Goal: Task Accomplishment & Management: Manage account settings

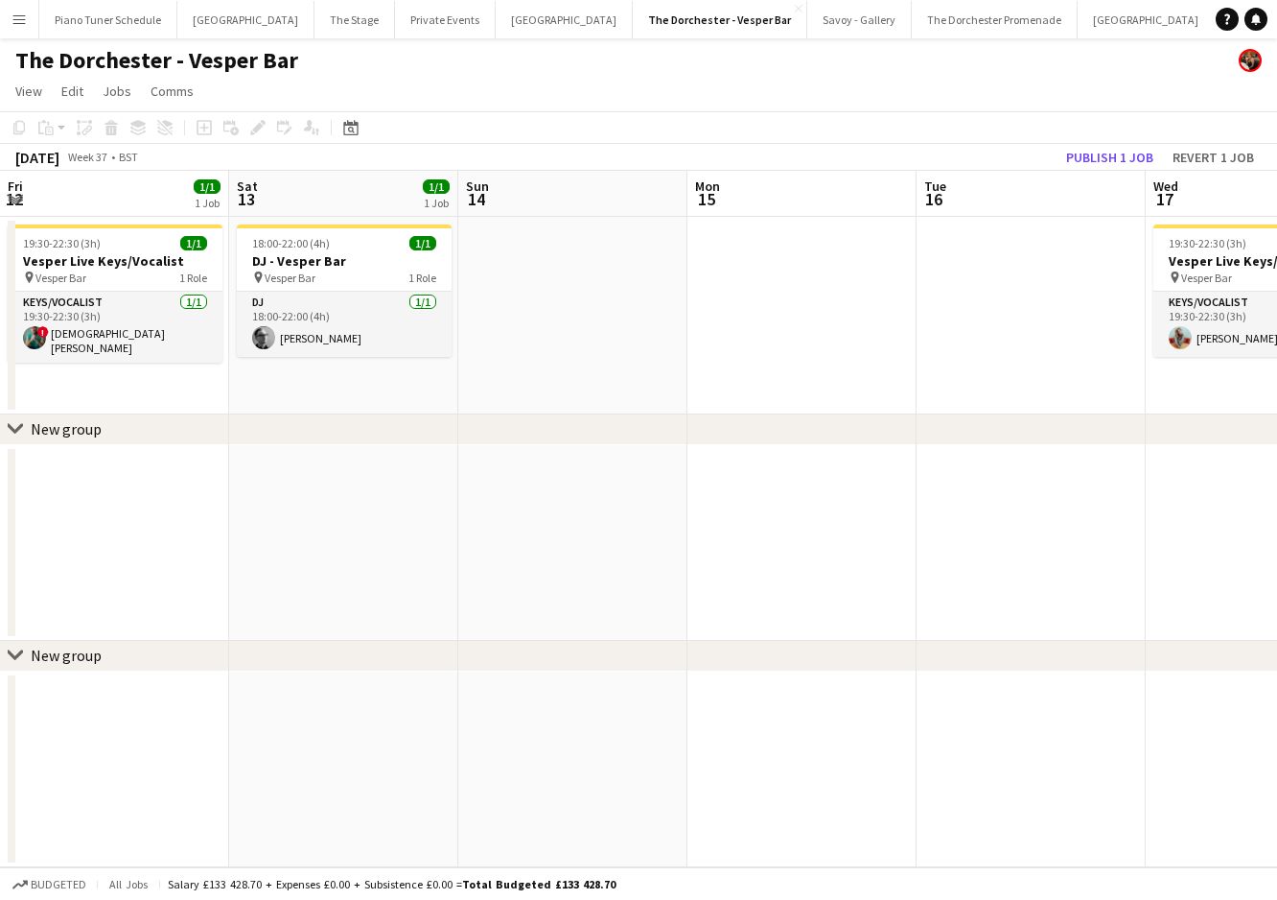
scroll to position [0, 691]
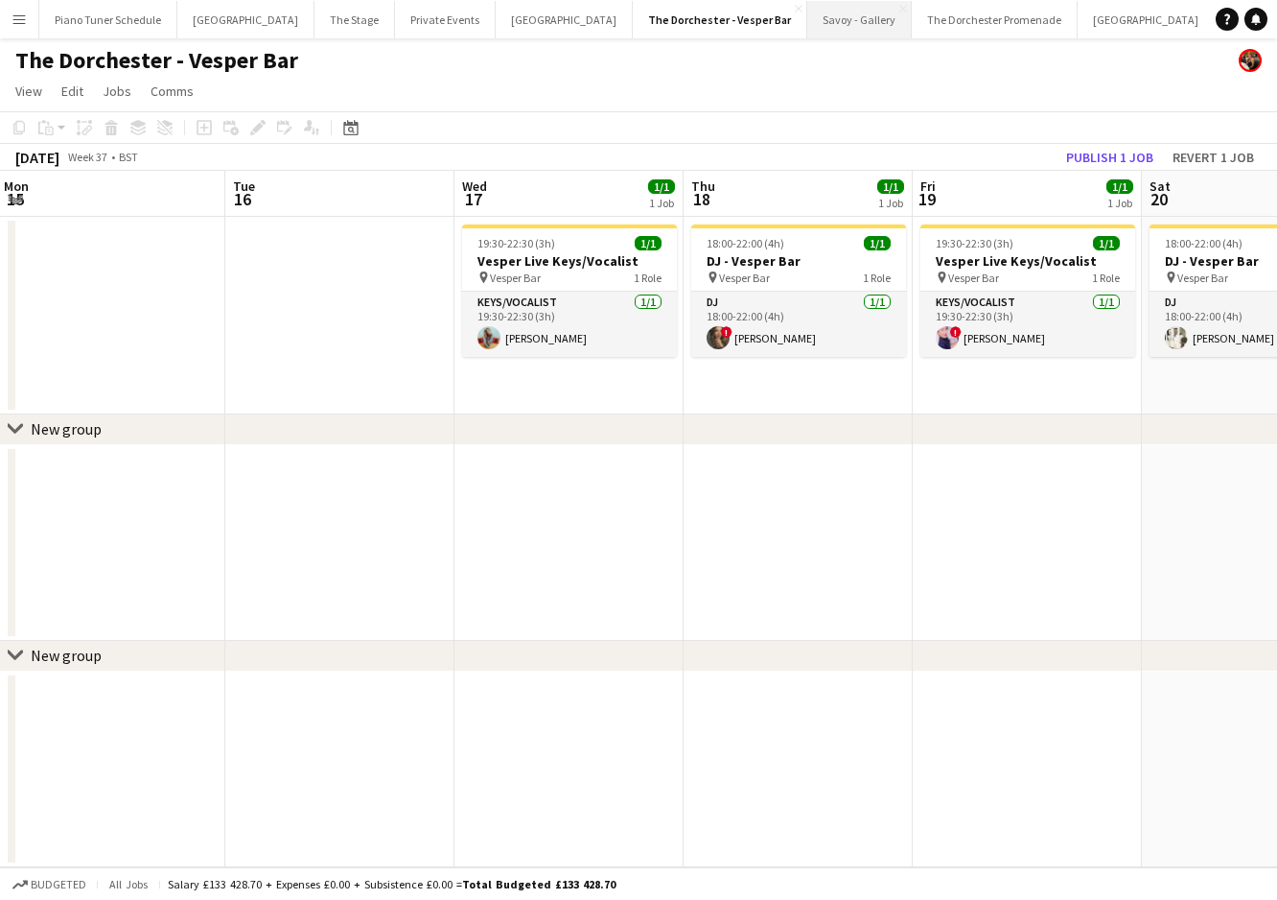
click at [807, 24] on button "Savoy - Gallery Close" at bounding box center [859, 19] width 105 height 37
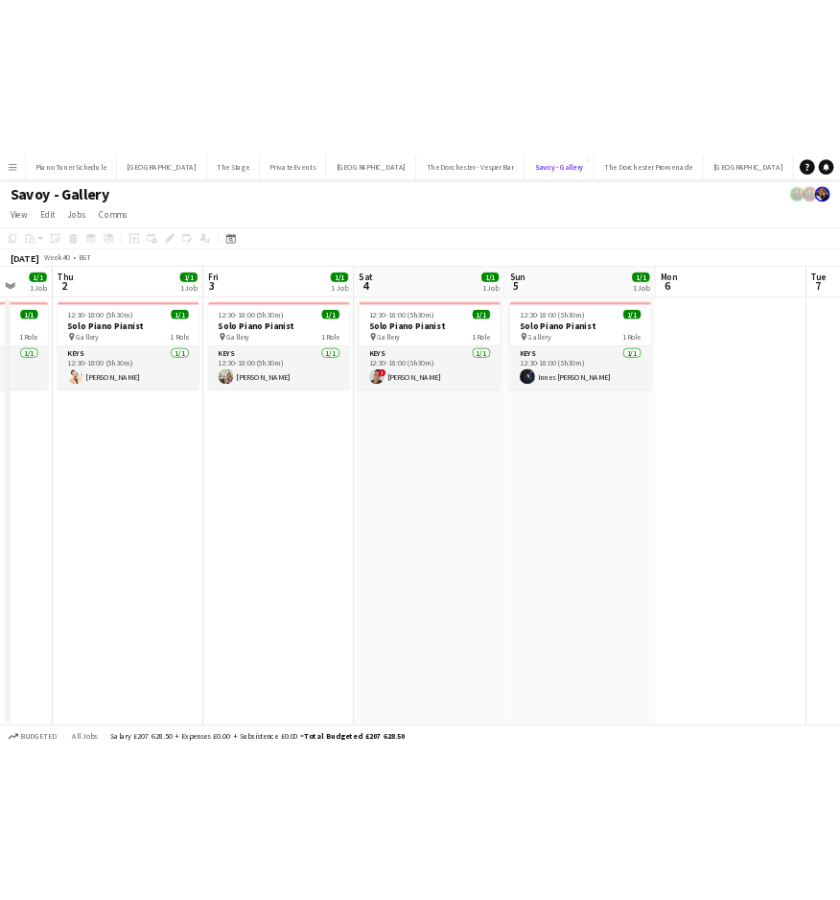
scroll to position [0, 852]
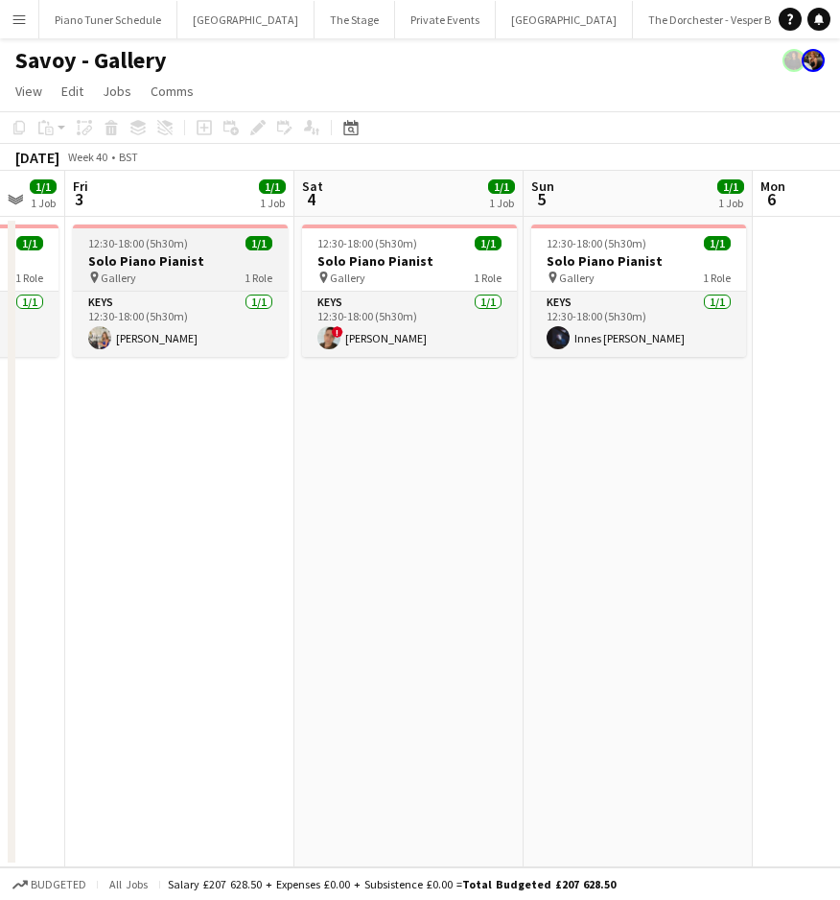
click at [205, 249] on div "12:30-18:00 (5h30m) 1/1" at bounding box center [180, 243] width 215 height 14
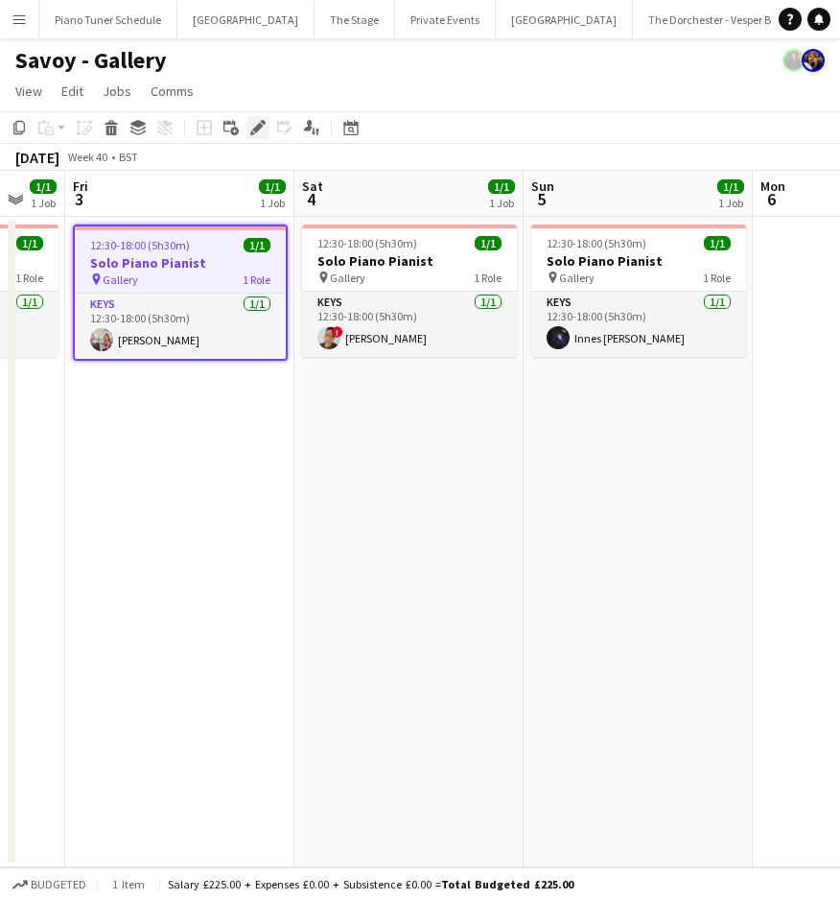
click at [253, 131] on icon "Edit" at bounding box center [257, 127] width 15 height 15
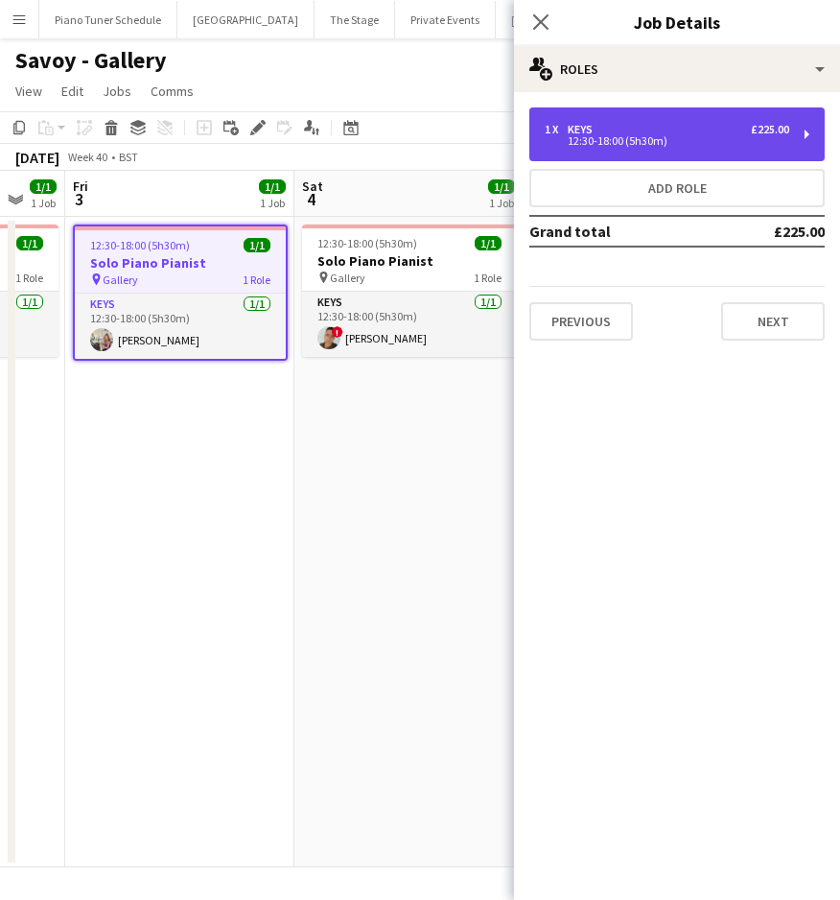
click at [574, 144] on div "12:30-18:00 (5h30m)" at bounding box center [667, 141] width 245 height 10
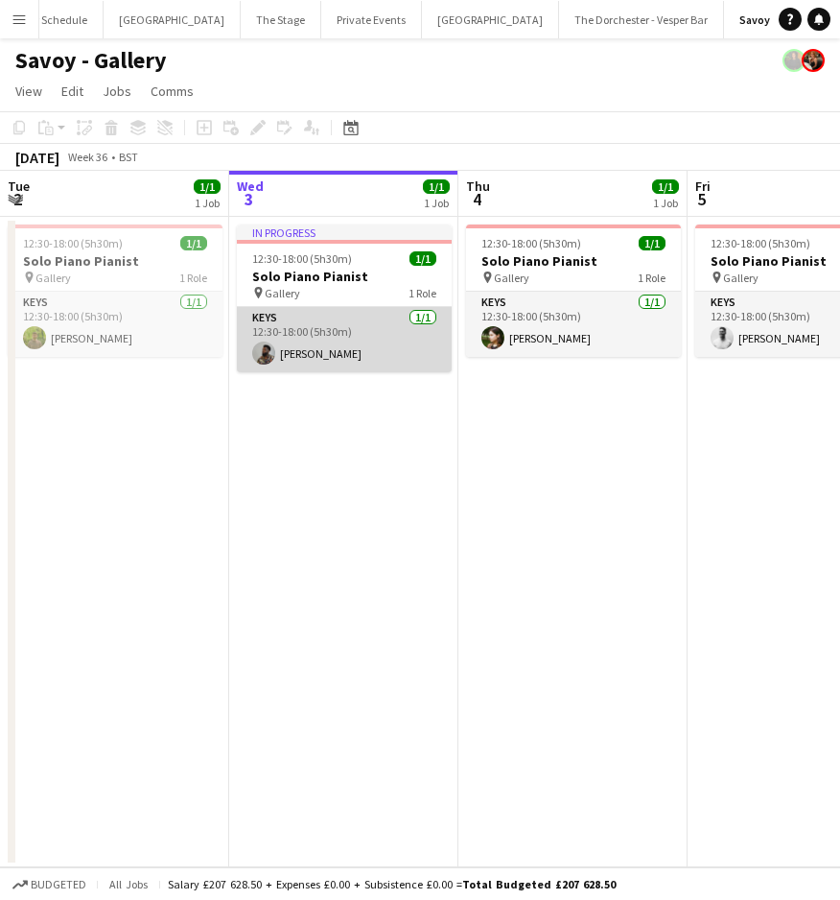
click at [388, 329] on app-card-role "Keys [DATE] 12:30-18:00 (5h30m) [PERSON_NAME]" at bounding box center [344, 339] width 215 height 65
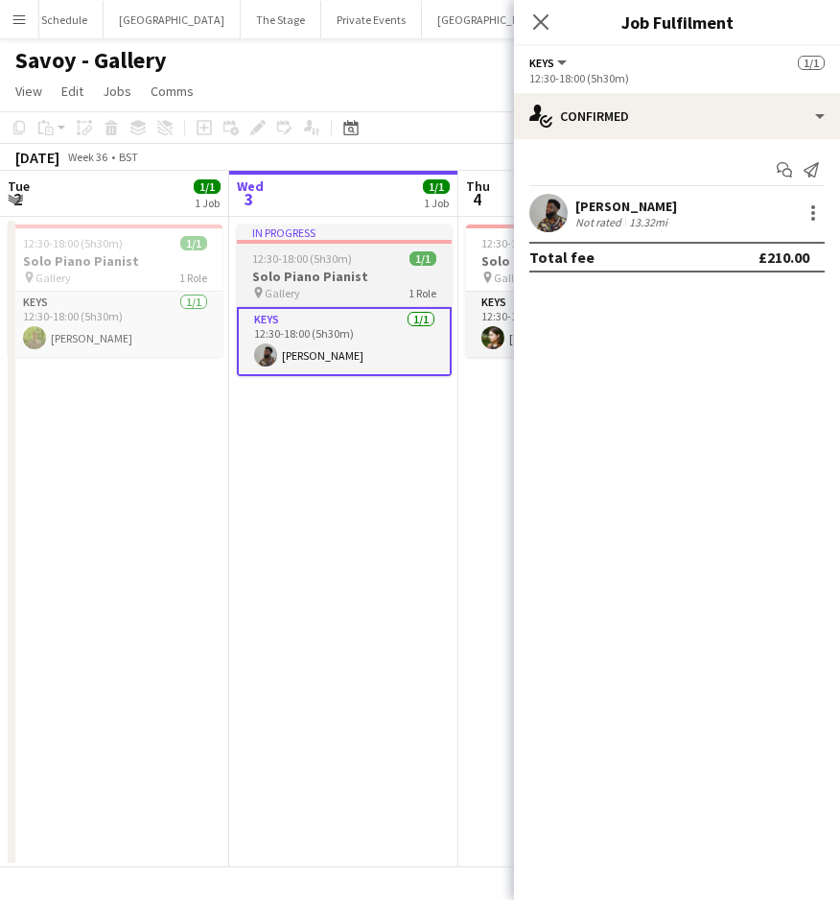
click at [316, 290] on div "pin Gallery 1 Role" at bounding box center [344, 292] width 215 height 15
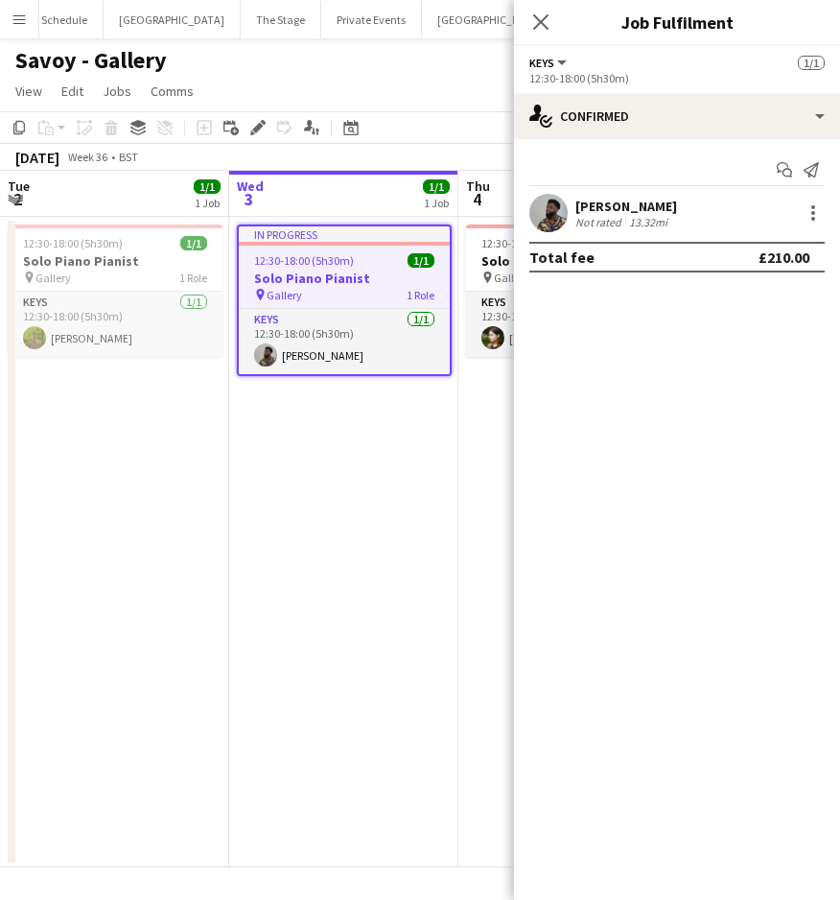
click at [603, 219] on div "Not rated" at bounding box center [600, 222] width 50 height 14
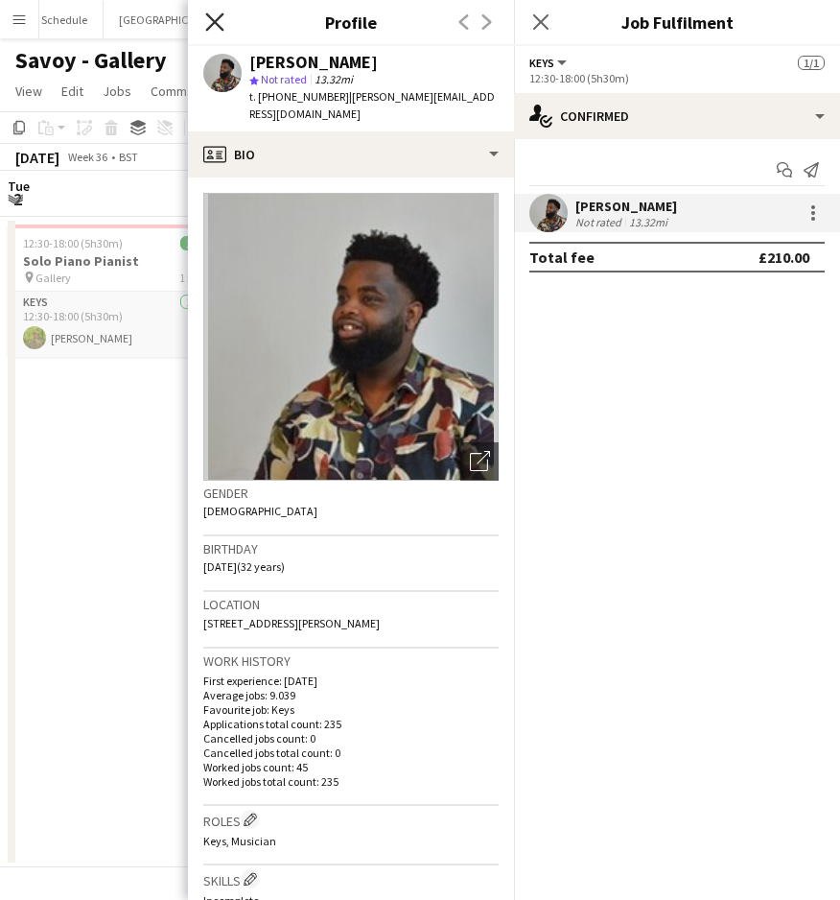
click at [211, 16] on icon at bounding box center [214, 21] width 18 height 18
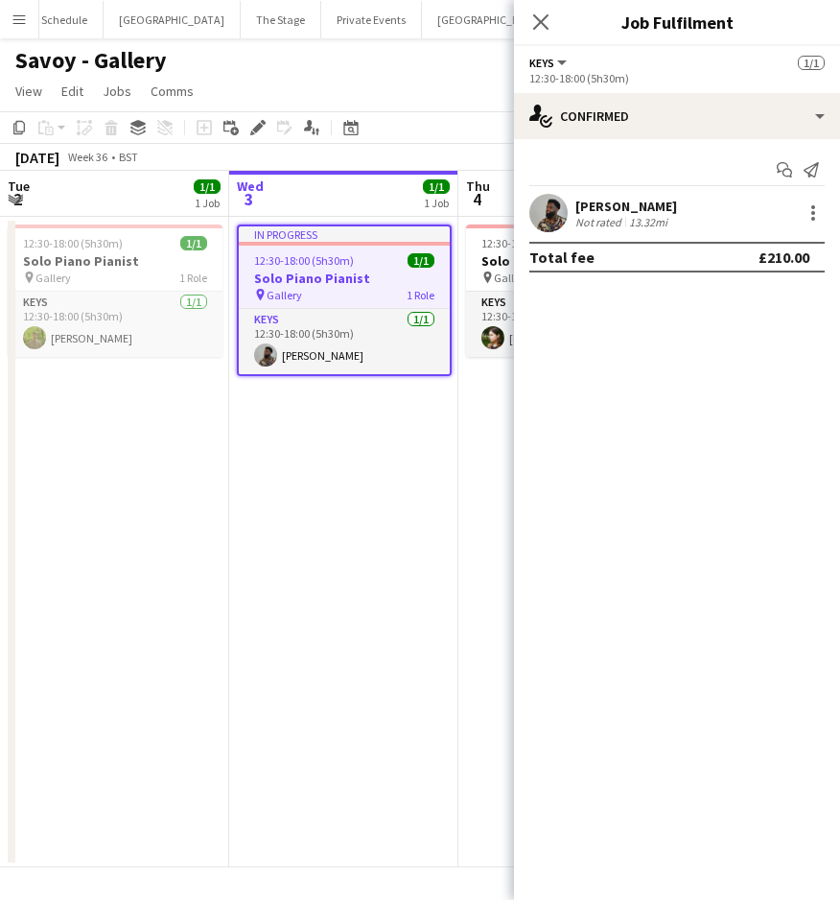
click at [336, 263] on span "12:30-18:00 (5h30m)" at bounding box center [304, 260] width 100 height 14
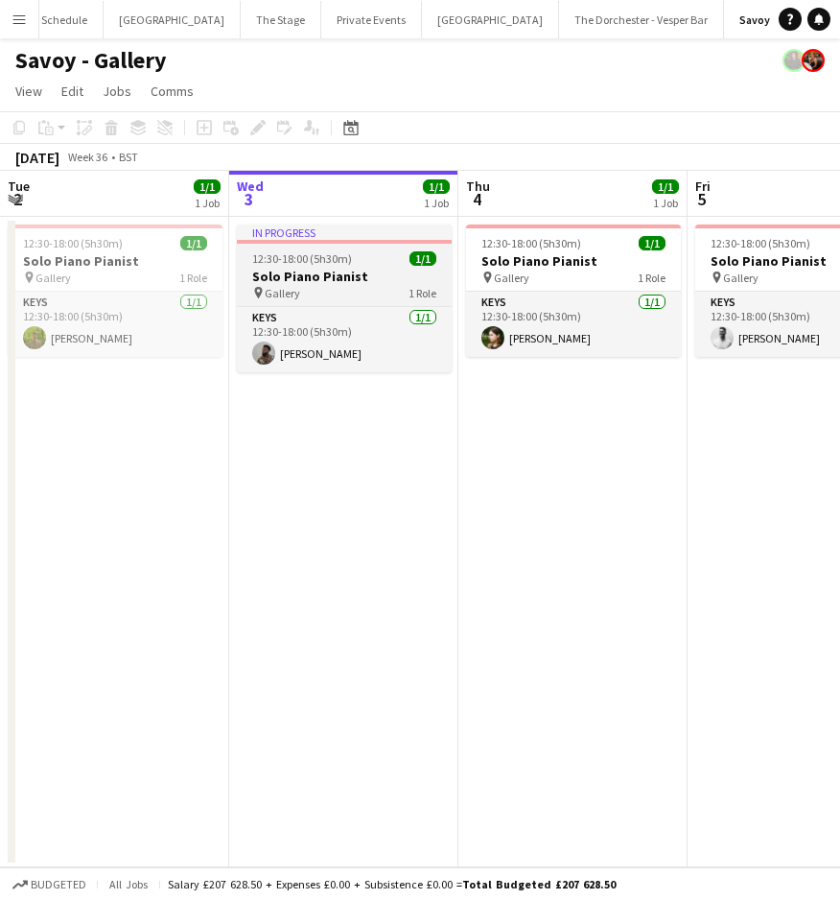
click at [336, 263] on span "12:30-18:00 (5h30m)" at bounding box center [302, 258] width 100 height 14
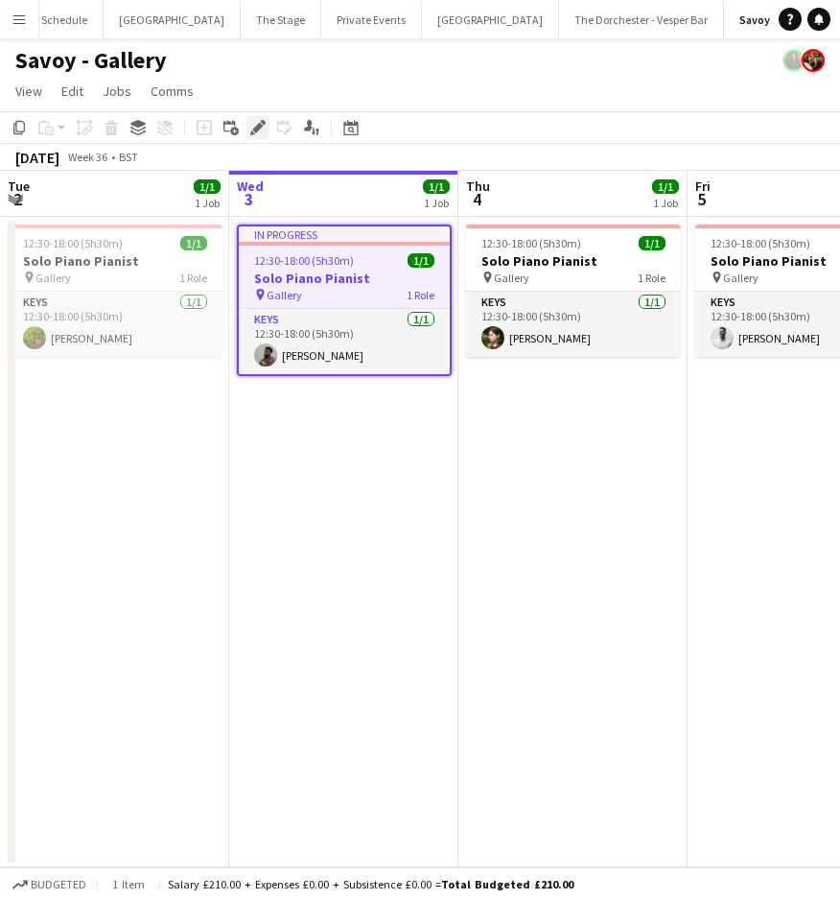
click at [262, 129] on icon "Edit" at bounding box center [257, 127] width 15 height 15
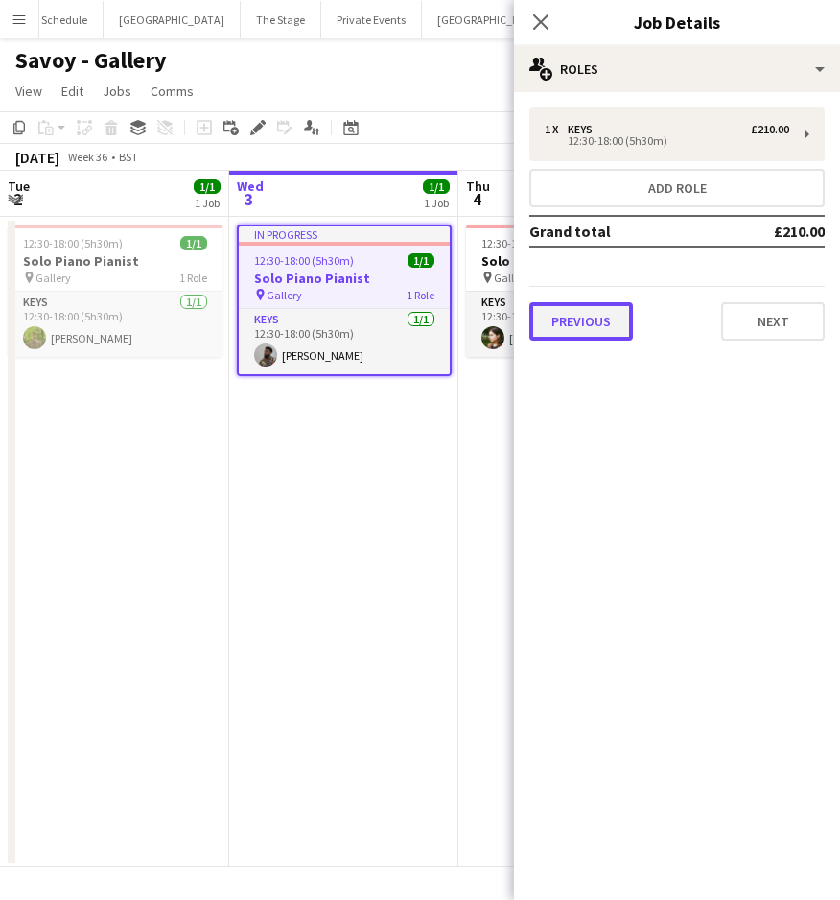
click at [560, 316] on button "Previous" at bounding box center [581, 321] width 104 height 38
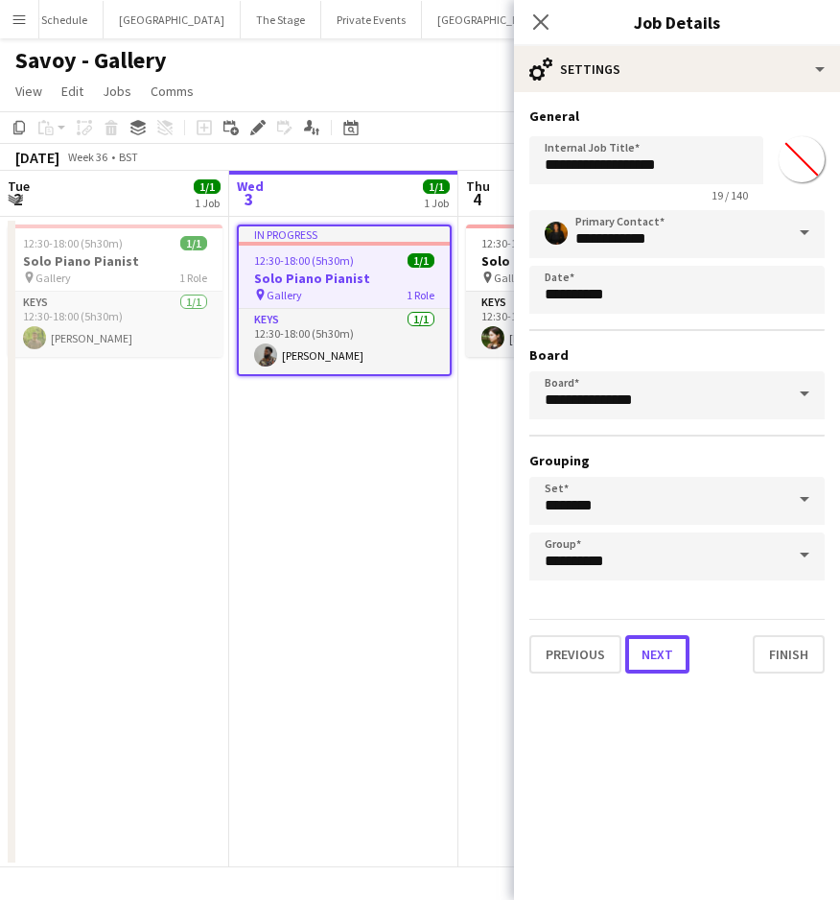
drag, startPoint x: 667, startPoint y: 657, endPoint x: 670, endPoint y: 641, distance: 16.6
click at [666, 658] on button "Next" at bounding box center [657, 654] width 64 height 38
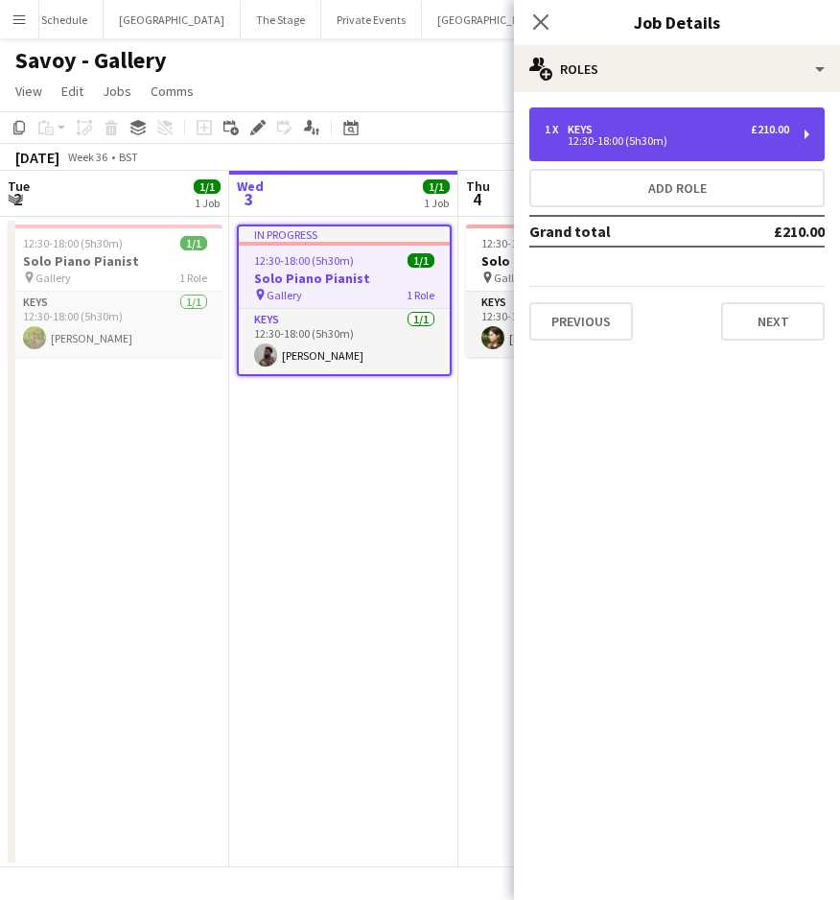
click at [634, 150] on div "1 x Keys £210.00 12:30-18:00 (5h30m)" at bounding box center [676, 134] width 295 height 54
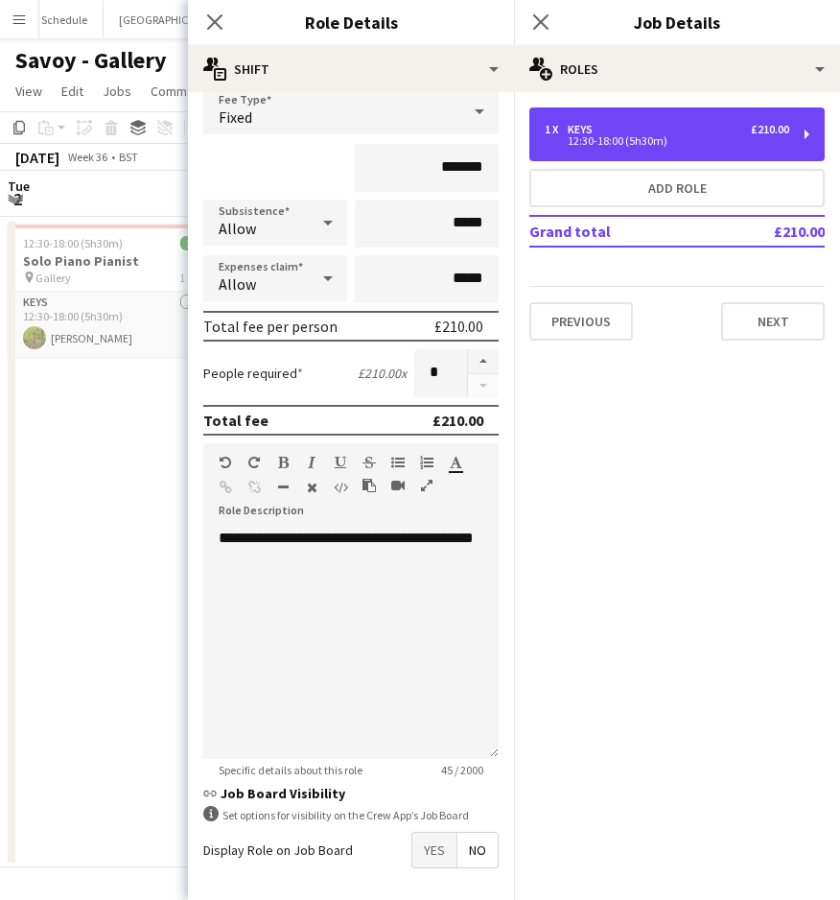
scroll to position [140, 0]
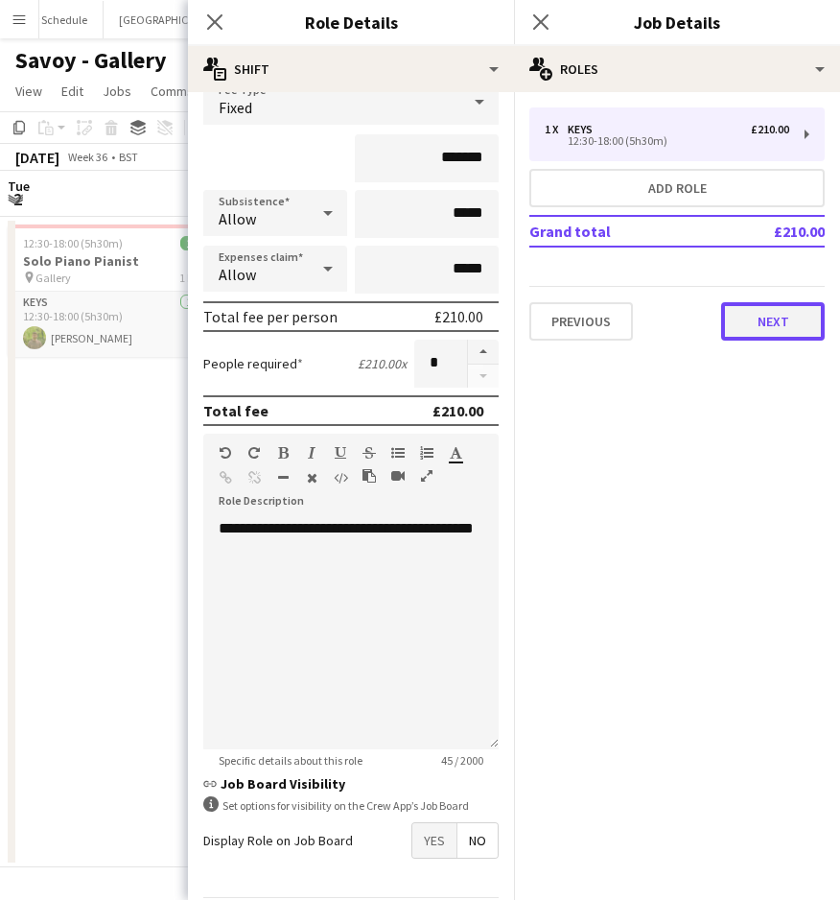
click at [759, 330] on button "Next" at bounding box center [773, 321] width 104 height 38
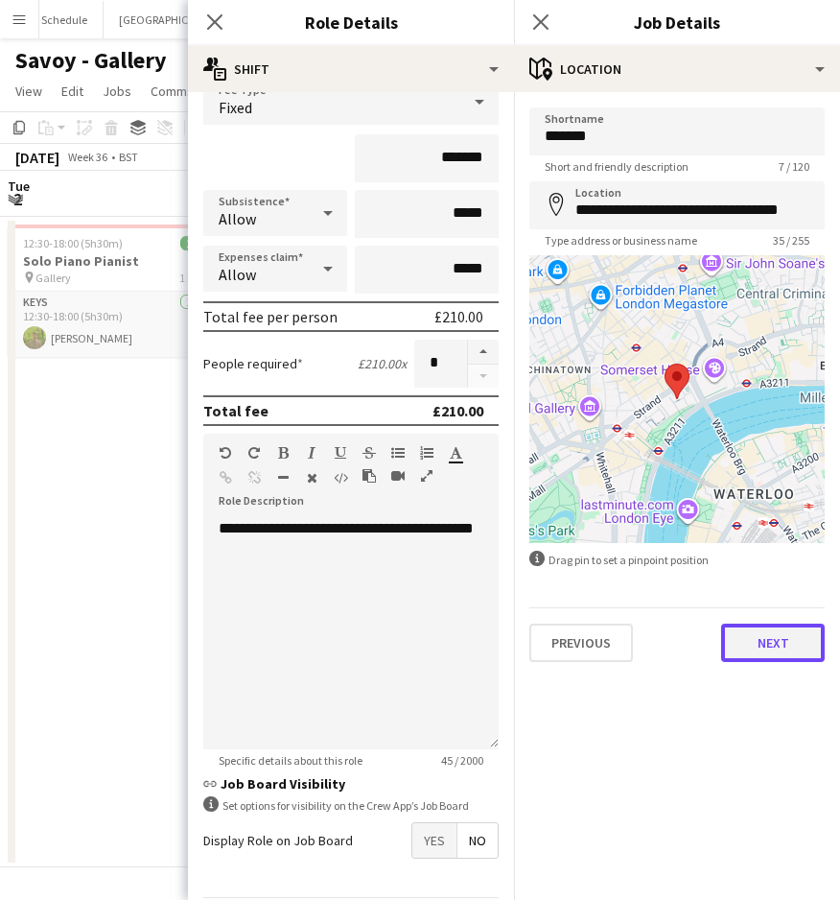
click at [747, 641] on button "Next" at bounding box center [773, 642] width 104 height 38
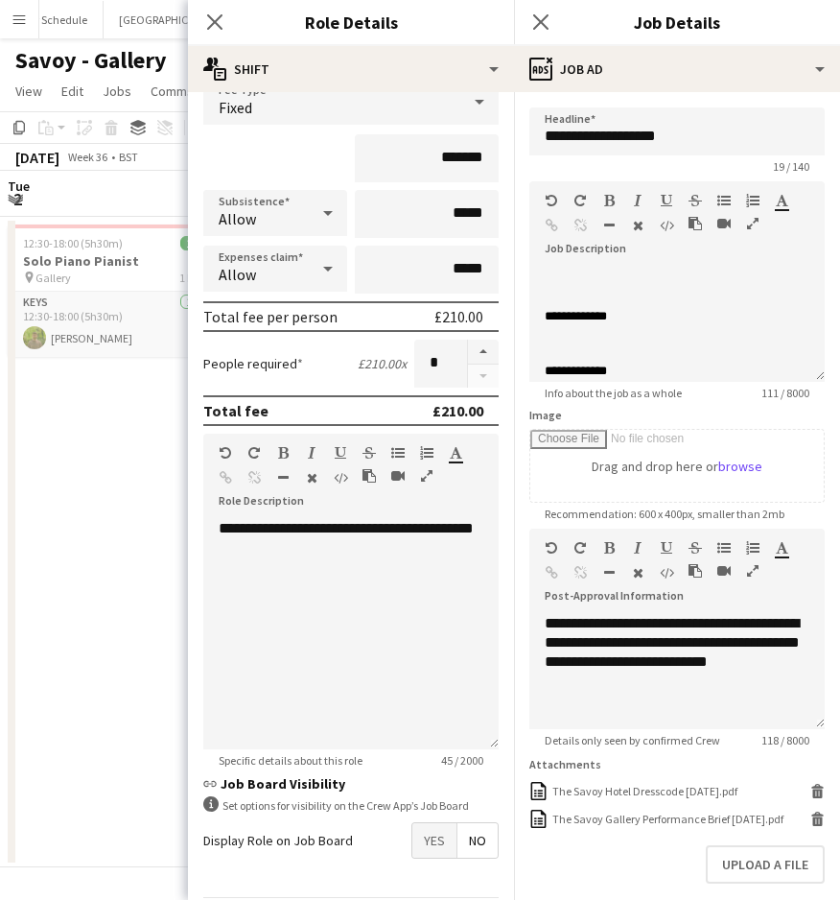
scroll to position [249, 0]
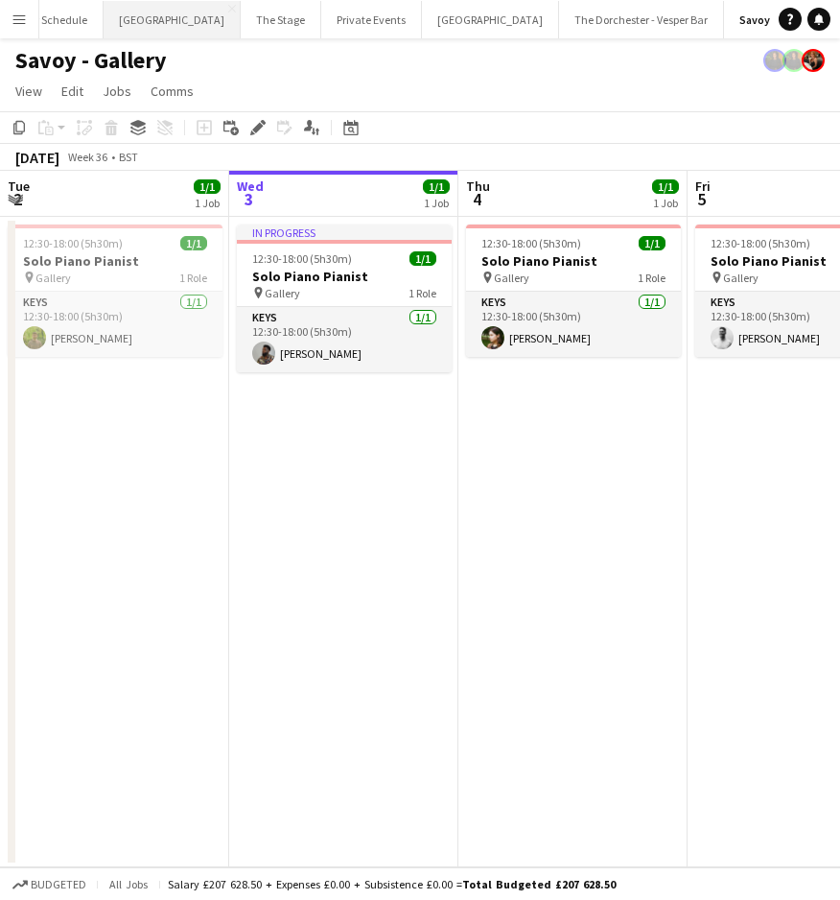
click at [120, 25] on button "[GEOGRAPHIC_DATA] Close" at bounding box center [172, 19] width 137 height 37
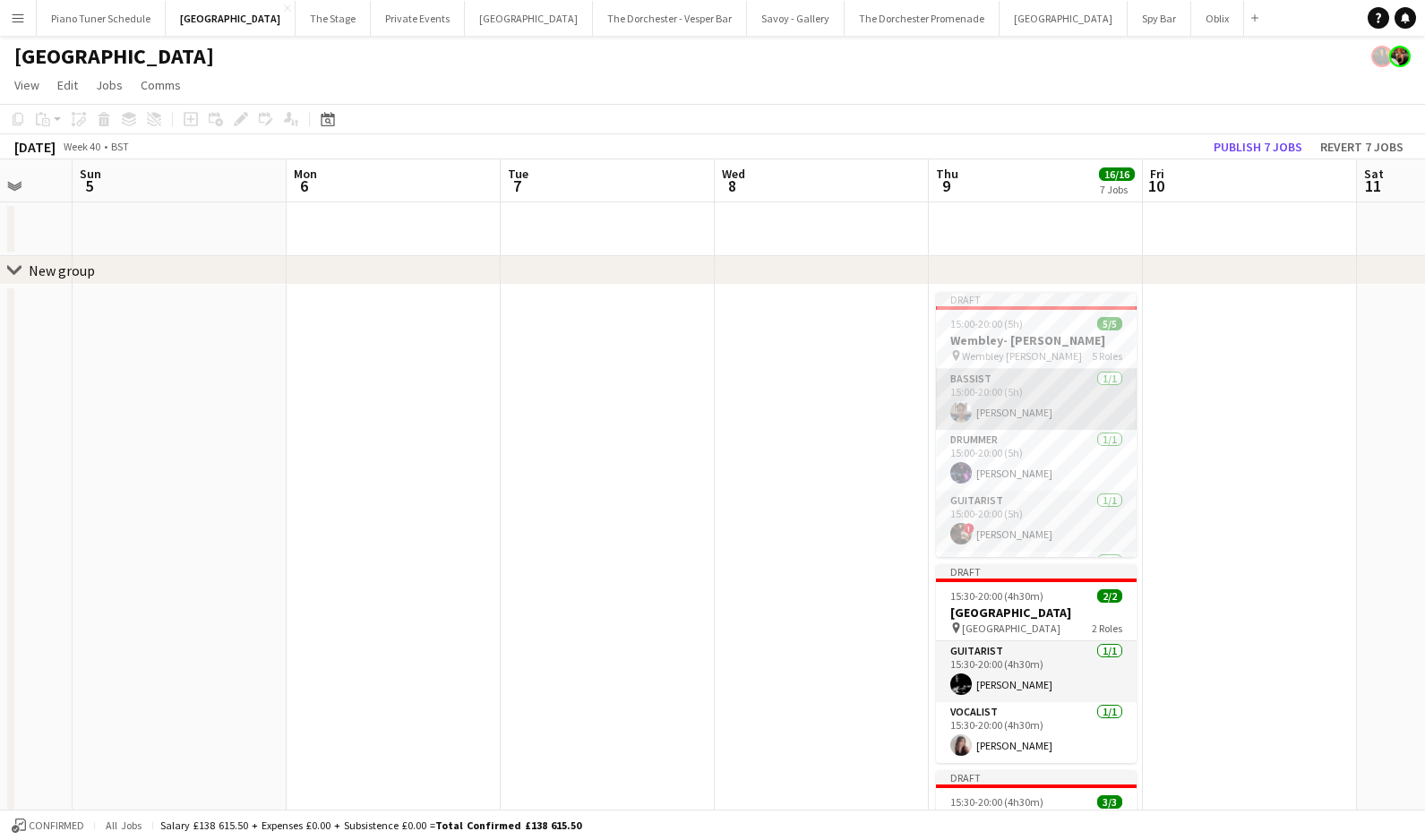
click at [783, 418] on app-card-role "Bassist [DATE] 15:00-20:00 (5h) [PERSON_NAME]" at bounding box center [1036, 399] width 201 height 61
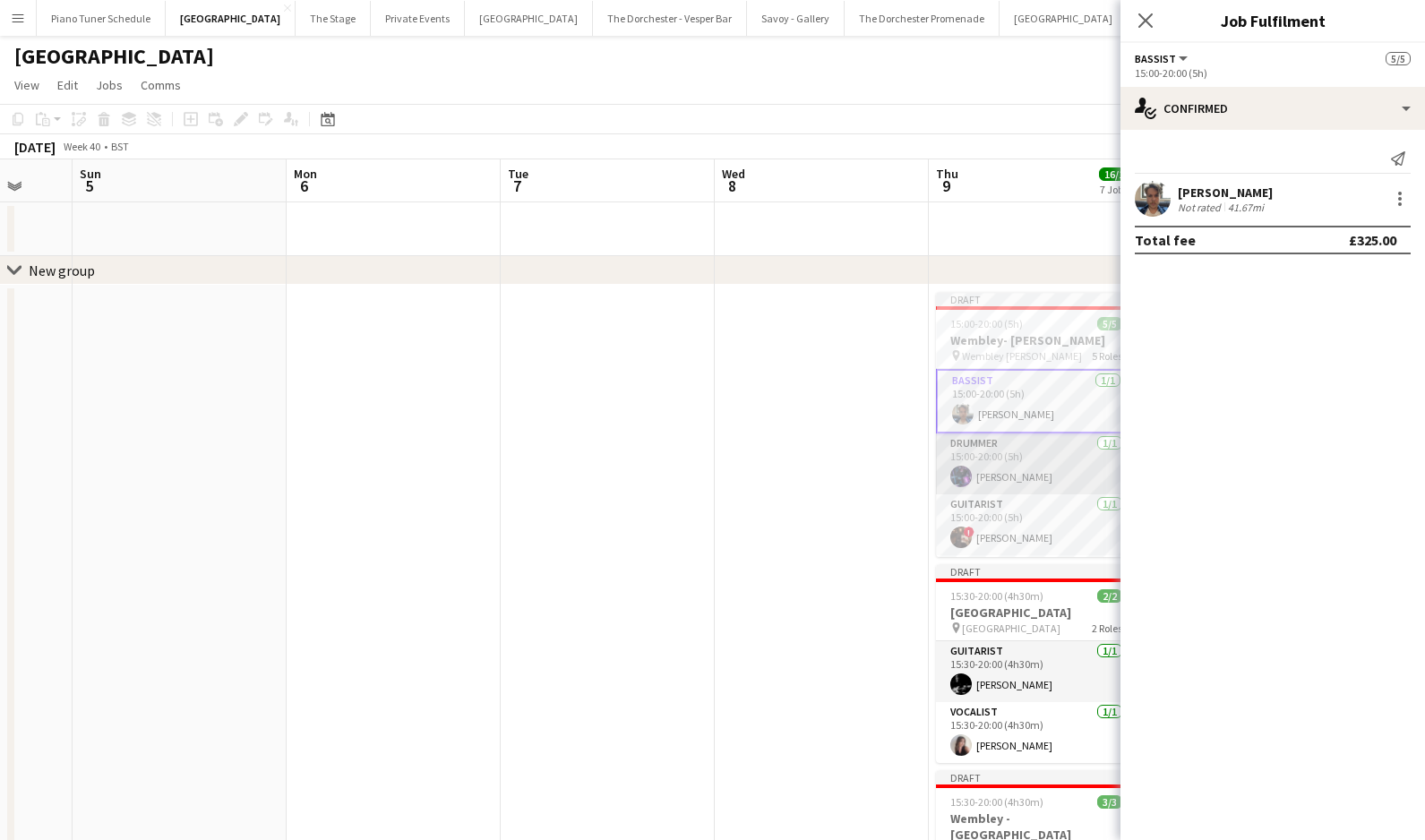
click at [783, 461] on app-card-role "Drummer [DATE] 15:00-20:00 (5h) [PERSON_NAME]" at bounding box center [1036, 463] width 201 height 61
click at [783, 471] on app-card-role "Guitarist [DATE] 15:00-20:00 (5h) ! [PERSON_NAME]" at bounding box center [1036, 451] width 201 height 61
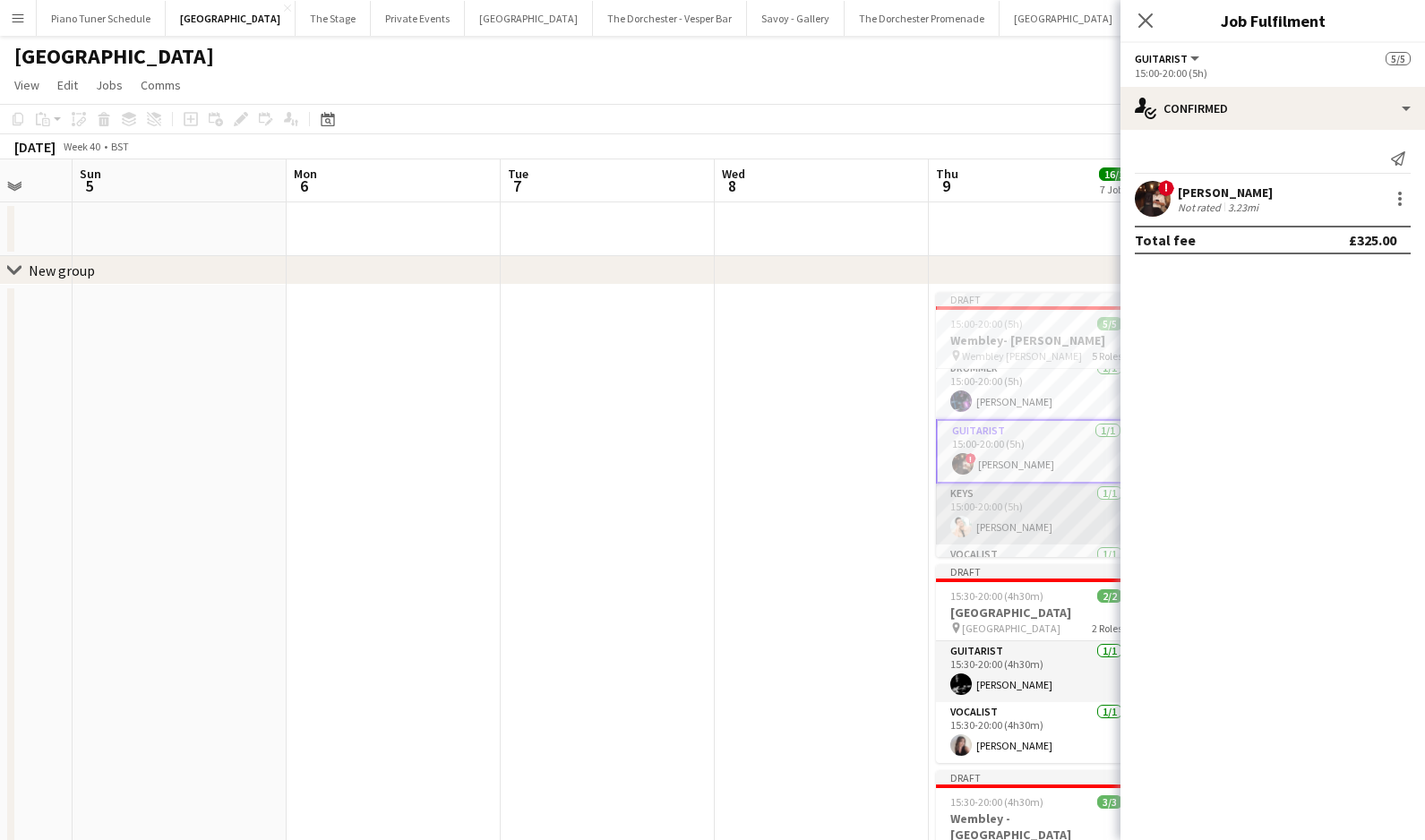
click at [783, 508] on app-card-role "Keys [DATE] 15:00-20:00 (5h) [PERSON_NAME]" at bounding box center [1036, 513] width 201 height 61
click at [783, 511] on app-card-role "Vocalist [DATE] 15:00-20:00 (5h) [PERSON_NAME]" at bounding box center [1036, 525] width 201 height 61
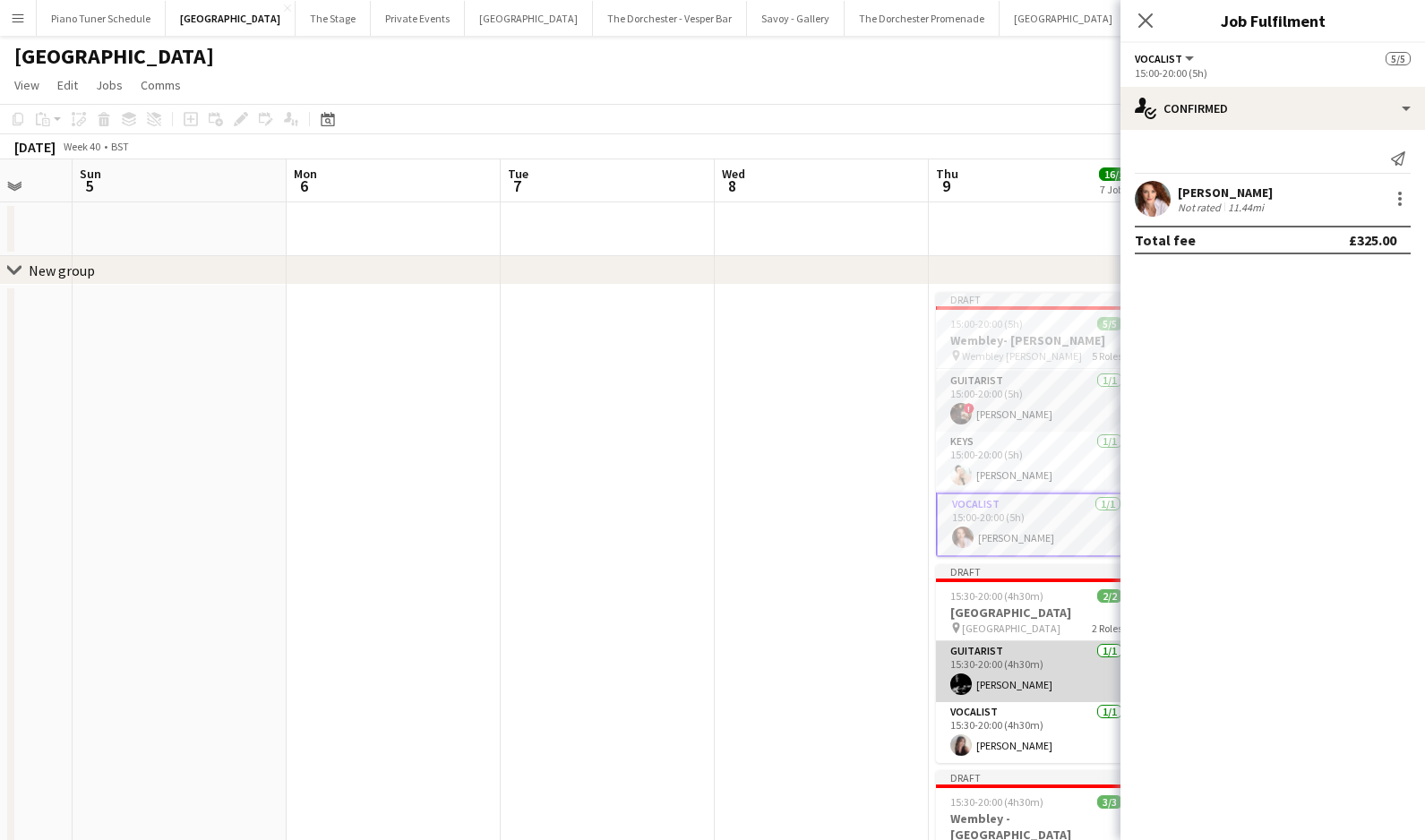
click at [783, 667] on app-card-role "Guitarist [DATE] 15:30-20:00 (4h30m) [PERSON_NAME]" at bounding box center [1036, 671] width 201 height 61
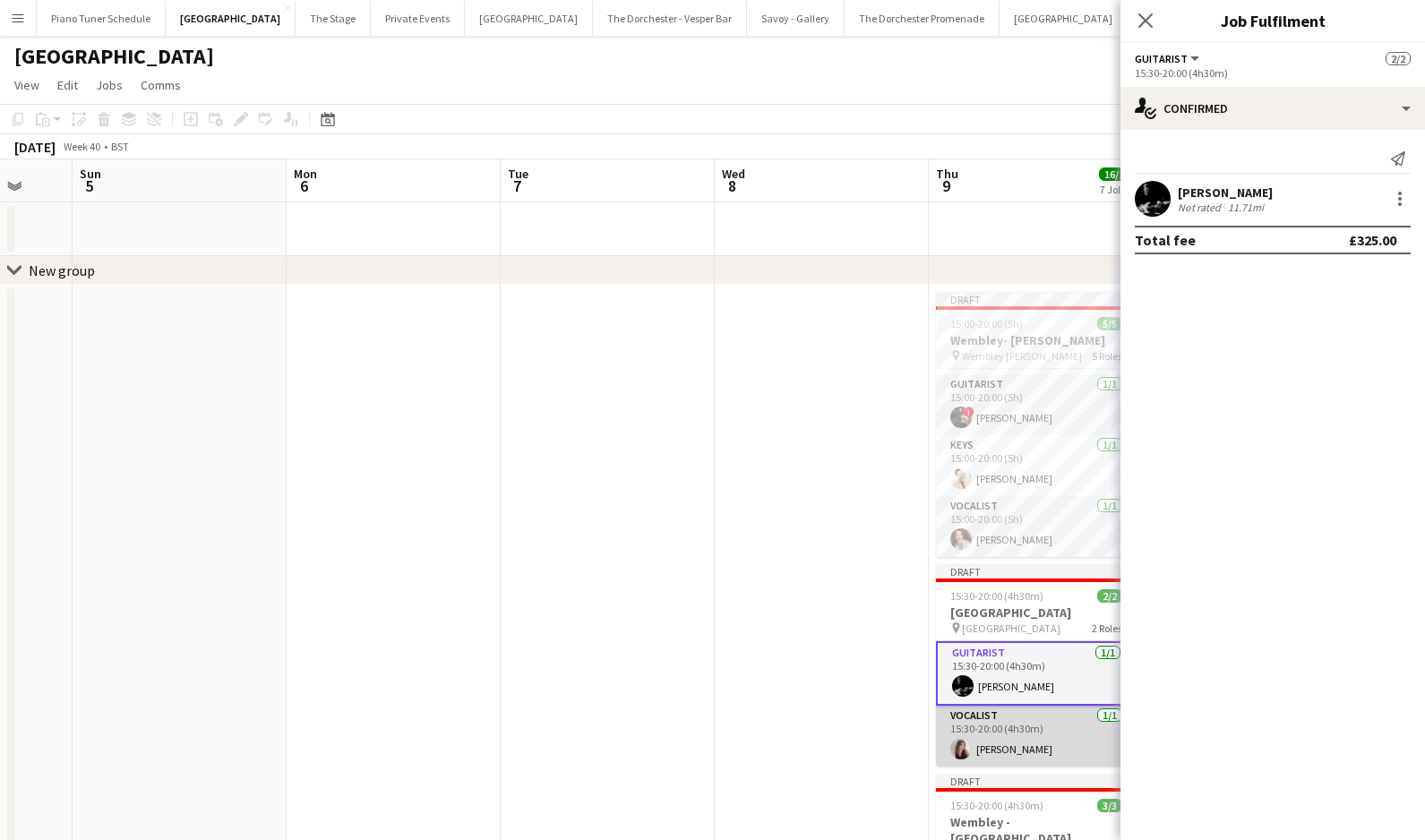
click at [783, 764] on app-card-role "Vocalist [DATE] 15:30-20:00 (4h30m) [PERSON_NAME]" at bounding box center [1036, 735] width 201 height 61
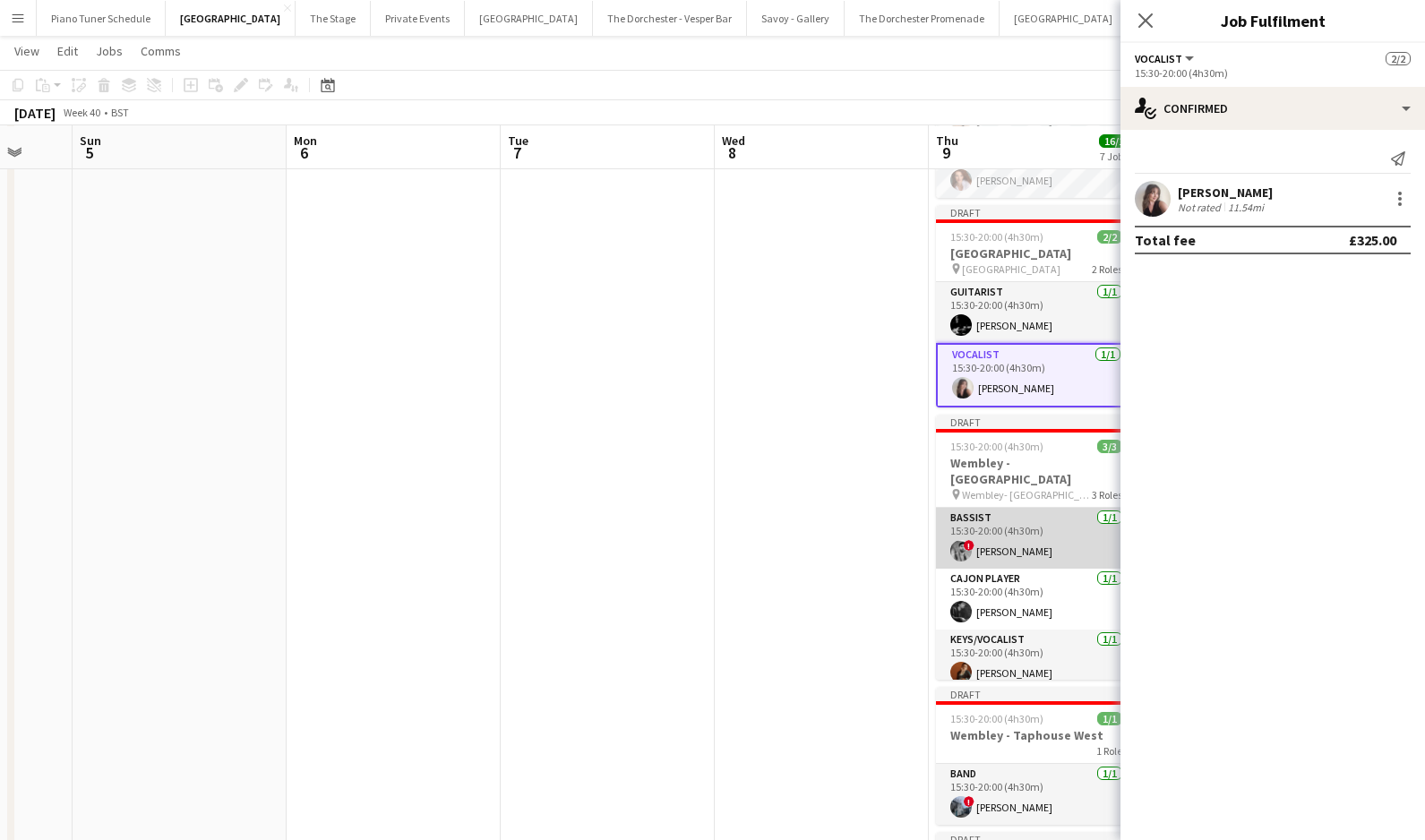
scroll to position [359, 0]
click at [783, 525] on app-card-role "Bassist [DATE] 15:30-20:00 (4h30m) ! [PERSON_NAME]" at bounding box center [1036, 536] width 201 height 61
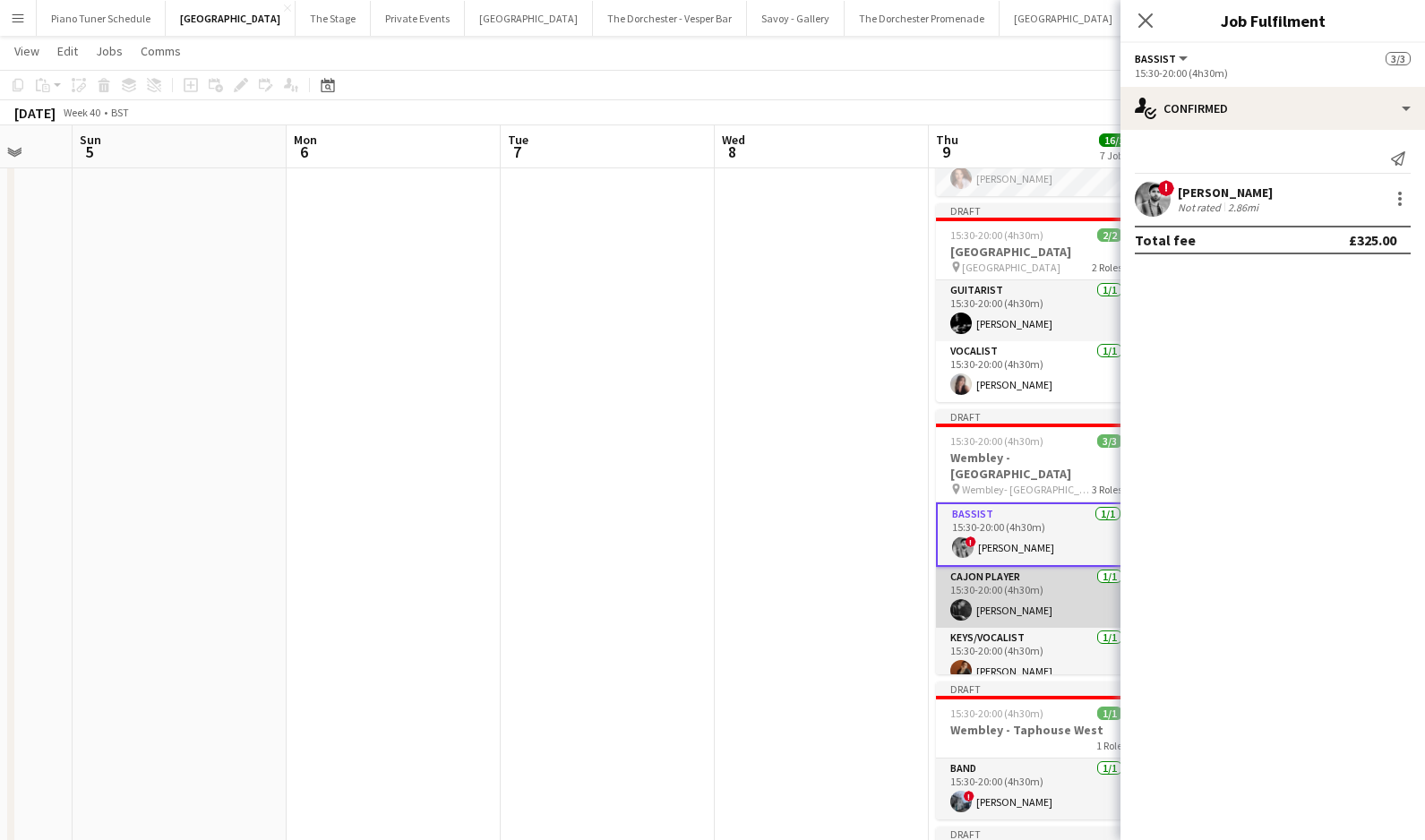
click at [783, 587] on app-card-role "Cajon Player [DATE] 15:30-20:00 (4h30m) [PERSON_NAME]" at bounding box center [1036, 596] width 201 height 61
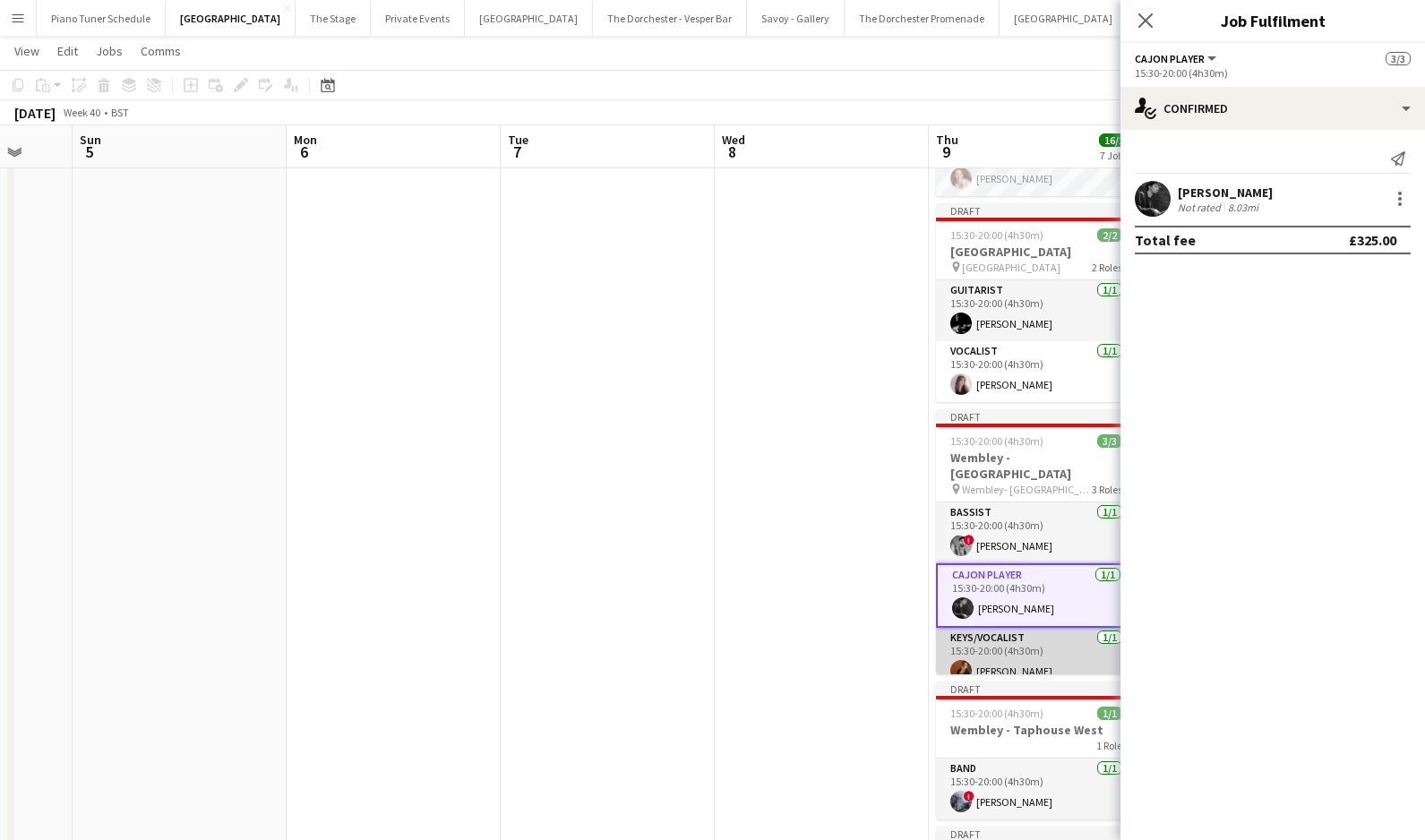
click at [783, 651] on app-card-role "Keys/Vocalist [DATE] 15:30-20:00 (4h30m) [PERSON_NAME]" at bounding box center [1036, 657] width 201 height 61
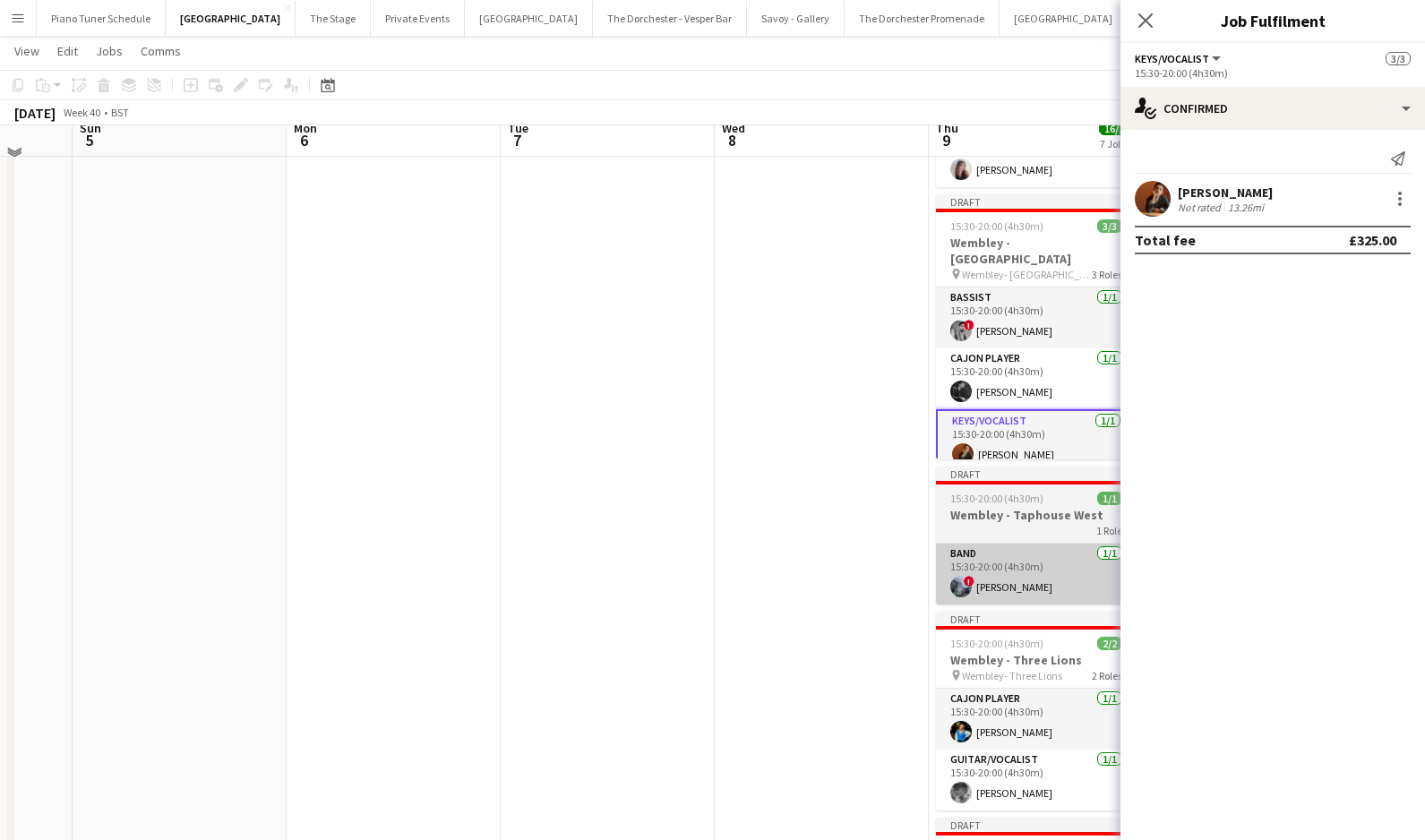
scroll to position [578, 0]
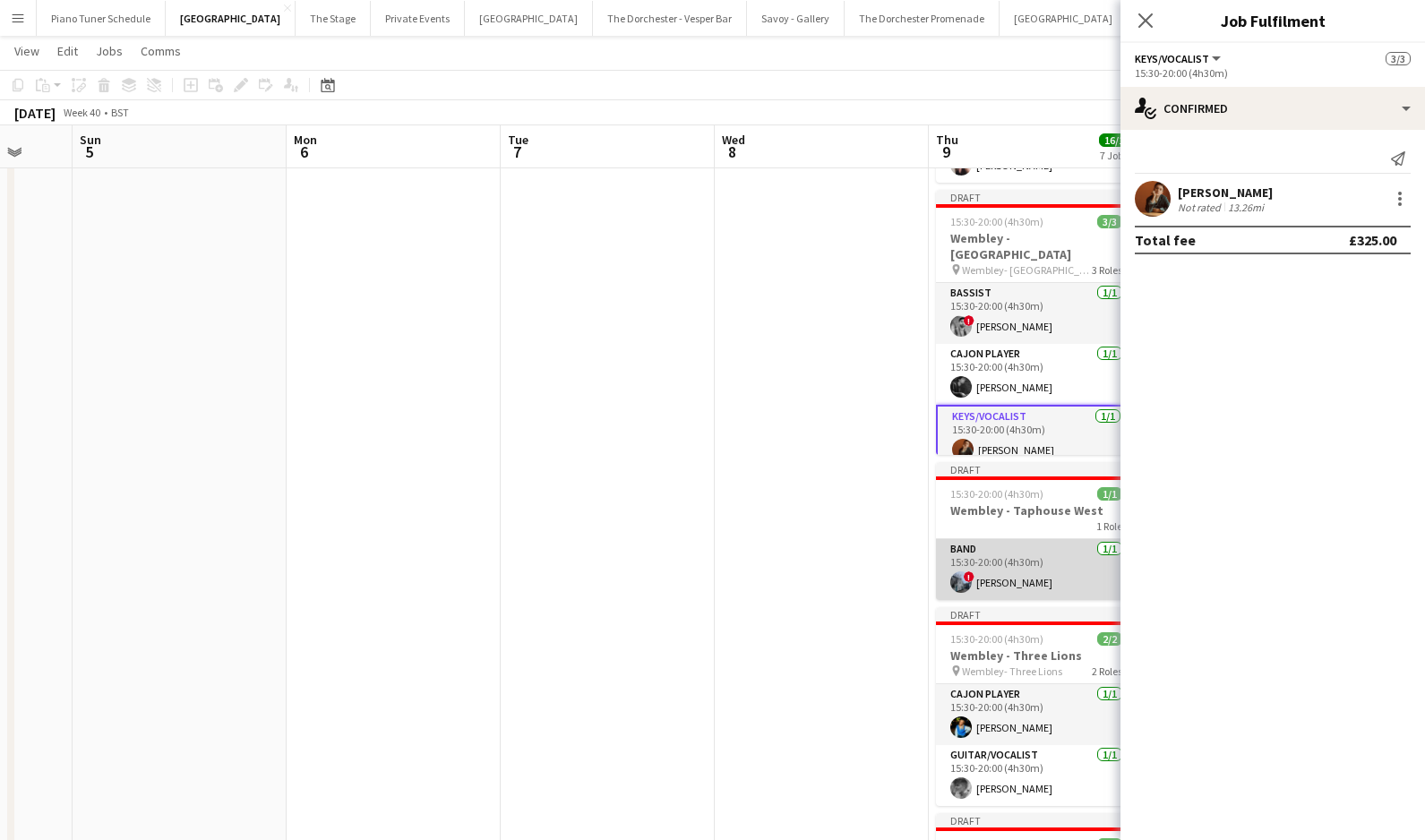
click at [783, 576] on app-card-role "Band [DATE] 15:30-20:00 (4h30m) ! [PERSON_NAME]" at bounding box center [1036, 568] width 201 height 61
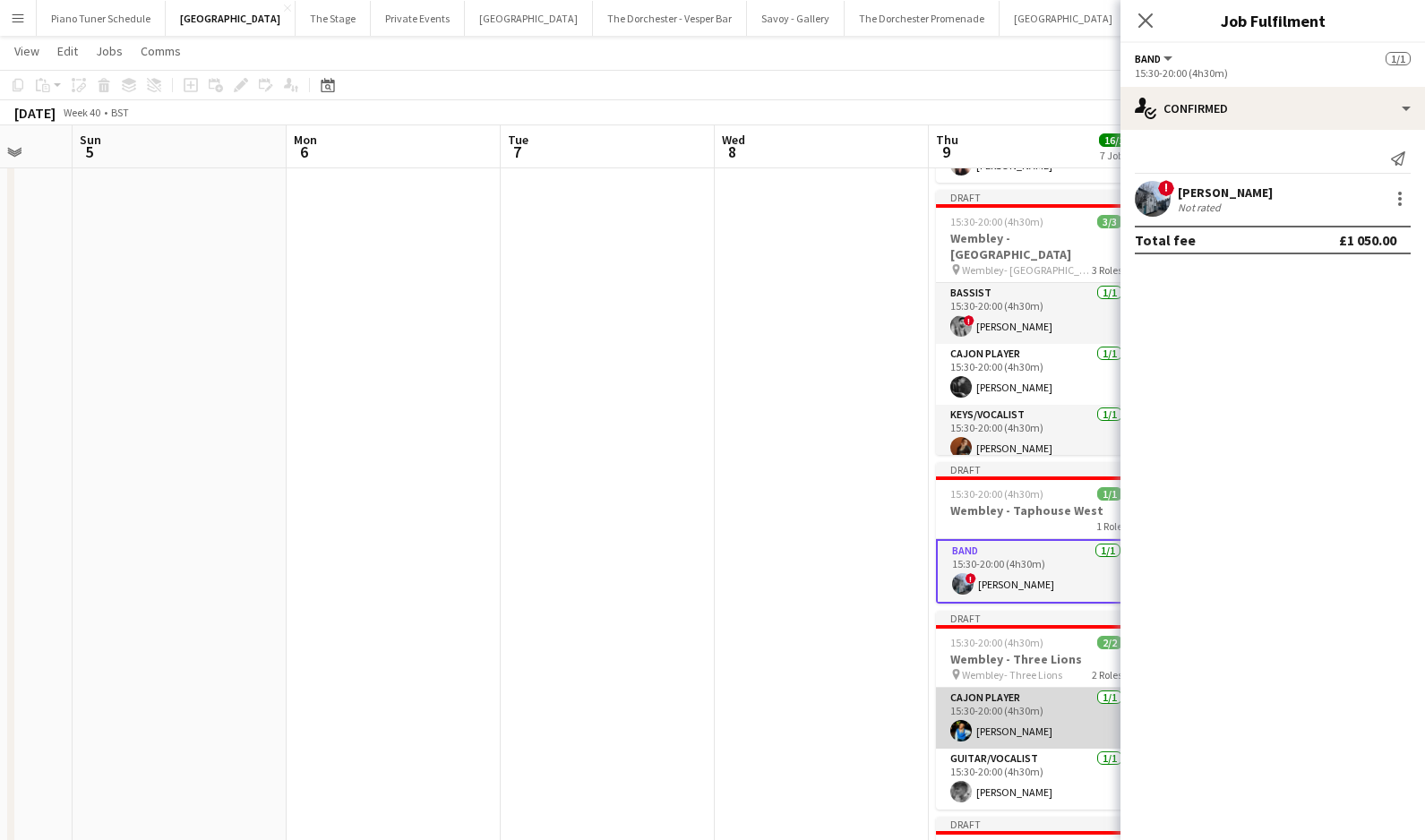
click at [783, 724] on app-card-role "Cajon Player [DATE] 15:30-20:00 (4h30m) [PERSON_NAME]" at bounding box center [1036, 717] width 201 height 61
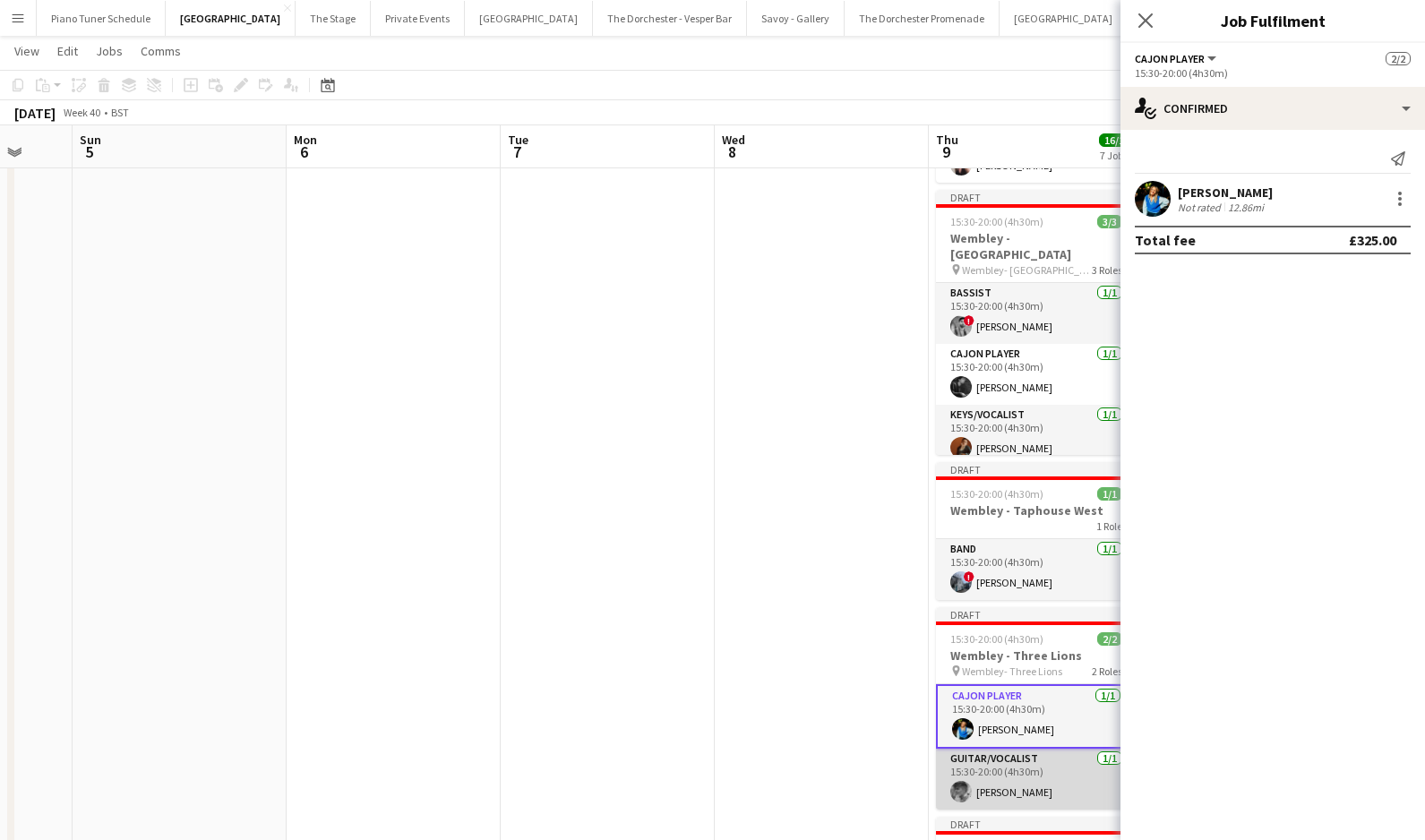
click at [783, 765] on app-card-role "Guitar/Vocalist [DATE] 15:30-20:00 (4h30m) [PERSON_NAME]" at bounding box center [1036, 778] width 201 height 61
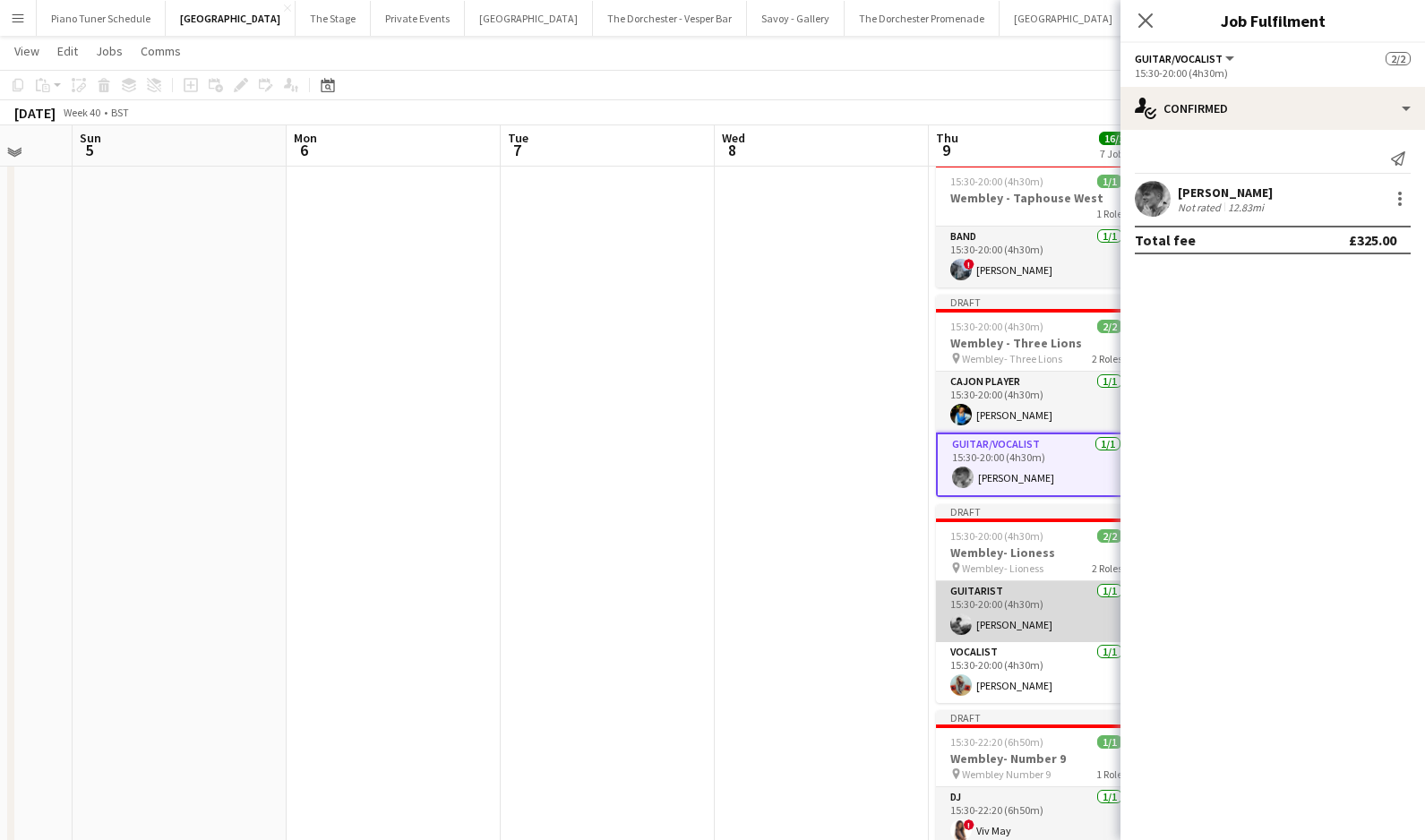
scroll to position [898, 0]
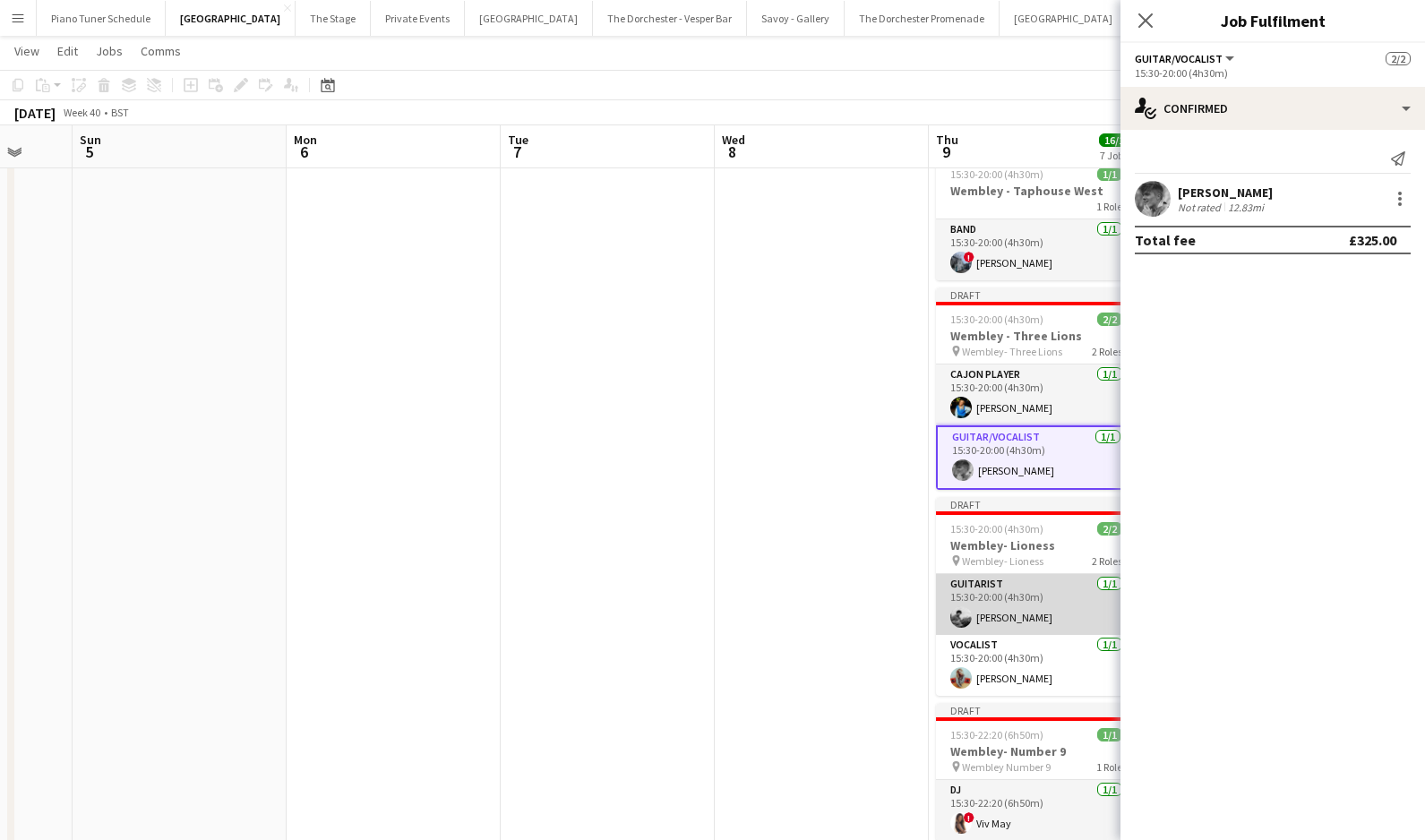
click at [783, 611] on app-card-role "Guitarist [DATE] 15:30-20:00 (4h30m) [PERSON_NAME]" at bounding box center [1036, 604] width 201 height 61
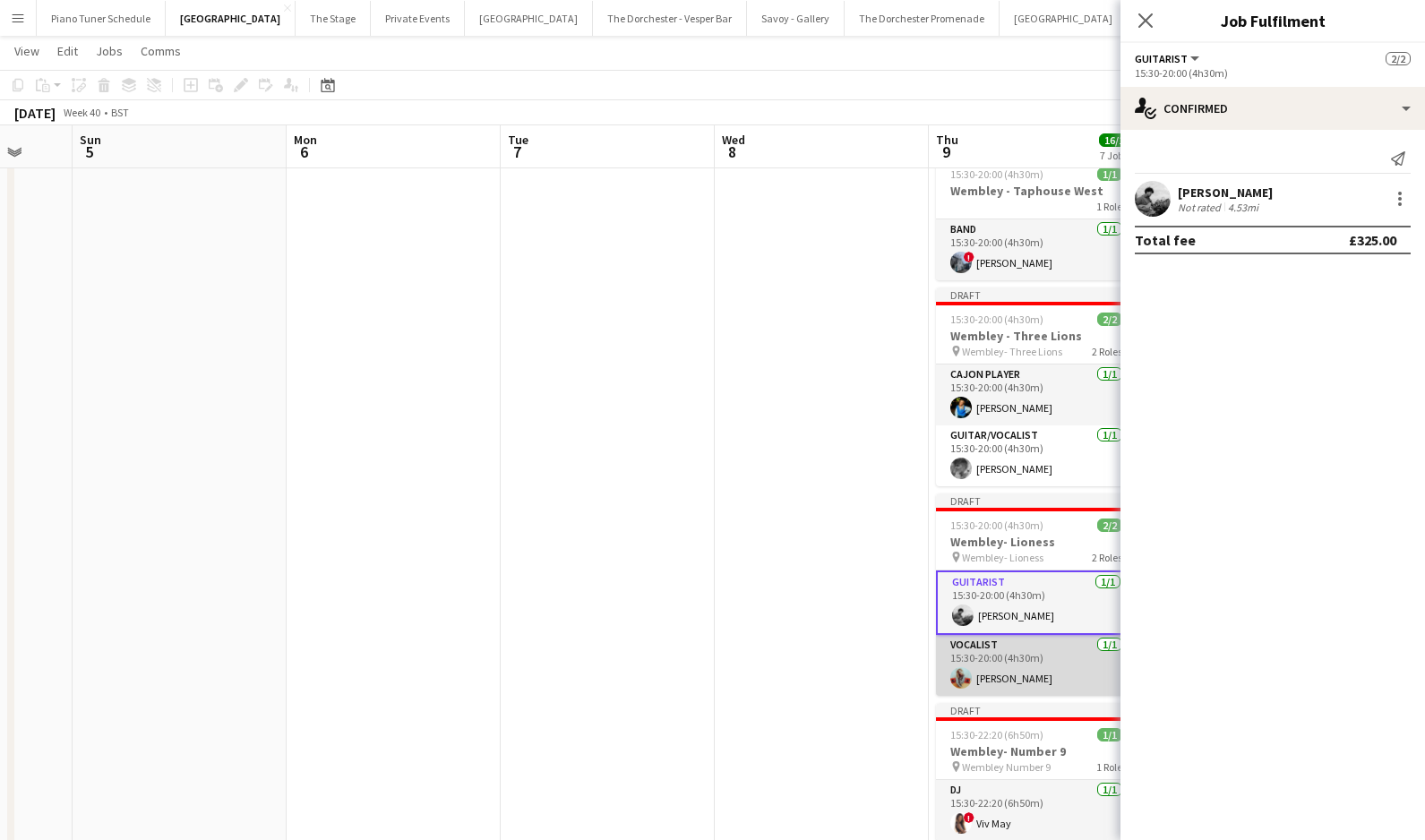
click at [783, 666] on app-card-role "Vocalist [DATE] 15:30-20:00 (4h30m) [PERSON_NAME]" at bounding box center [1036, 665] width 201 height 61
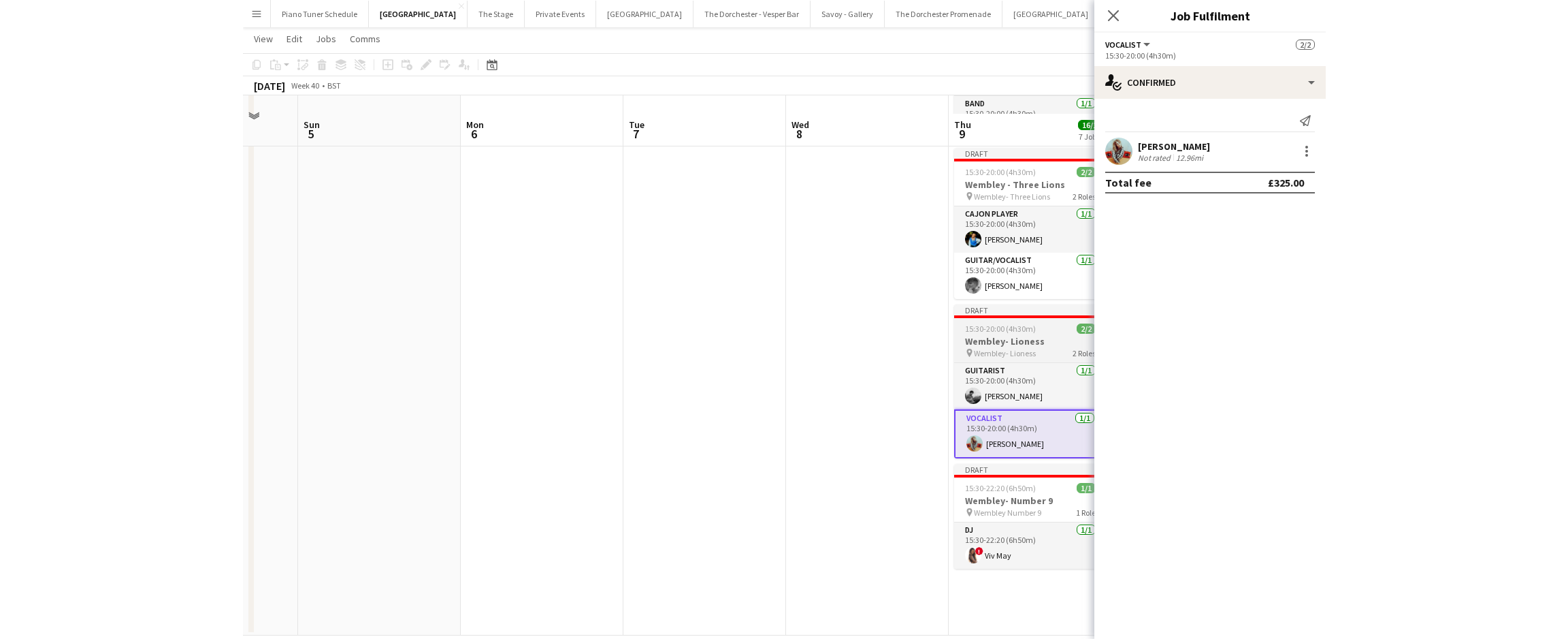
scroll to position [772, 0]
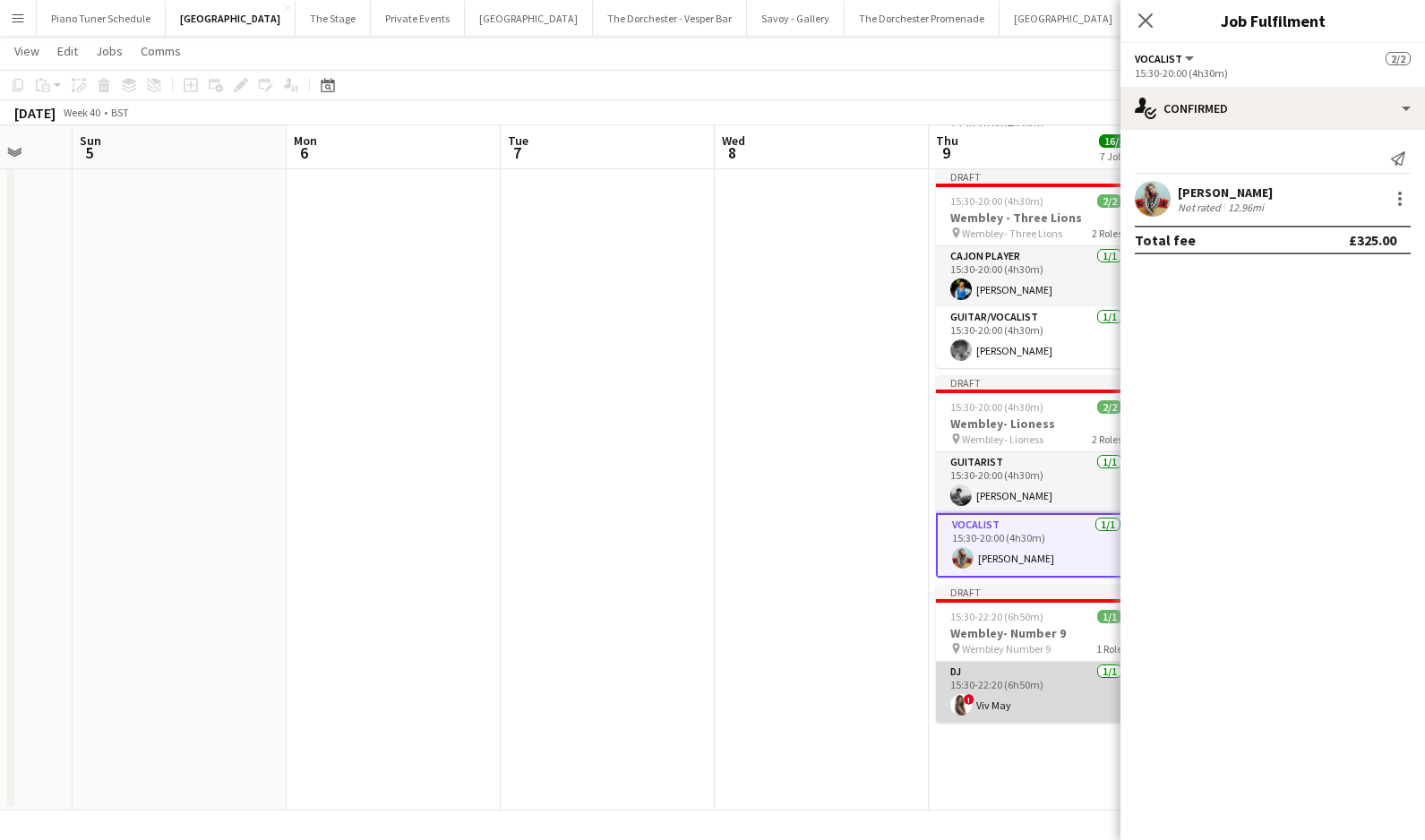
click at [783, 684] on app-card-role "DJ [DATE] 15:30-22:20 (6h50m) ! Viv May" at bounding box center [1036, 692] width 201 height 61
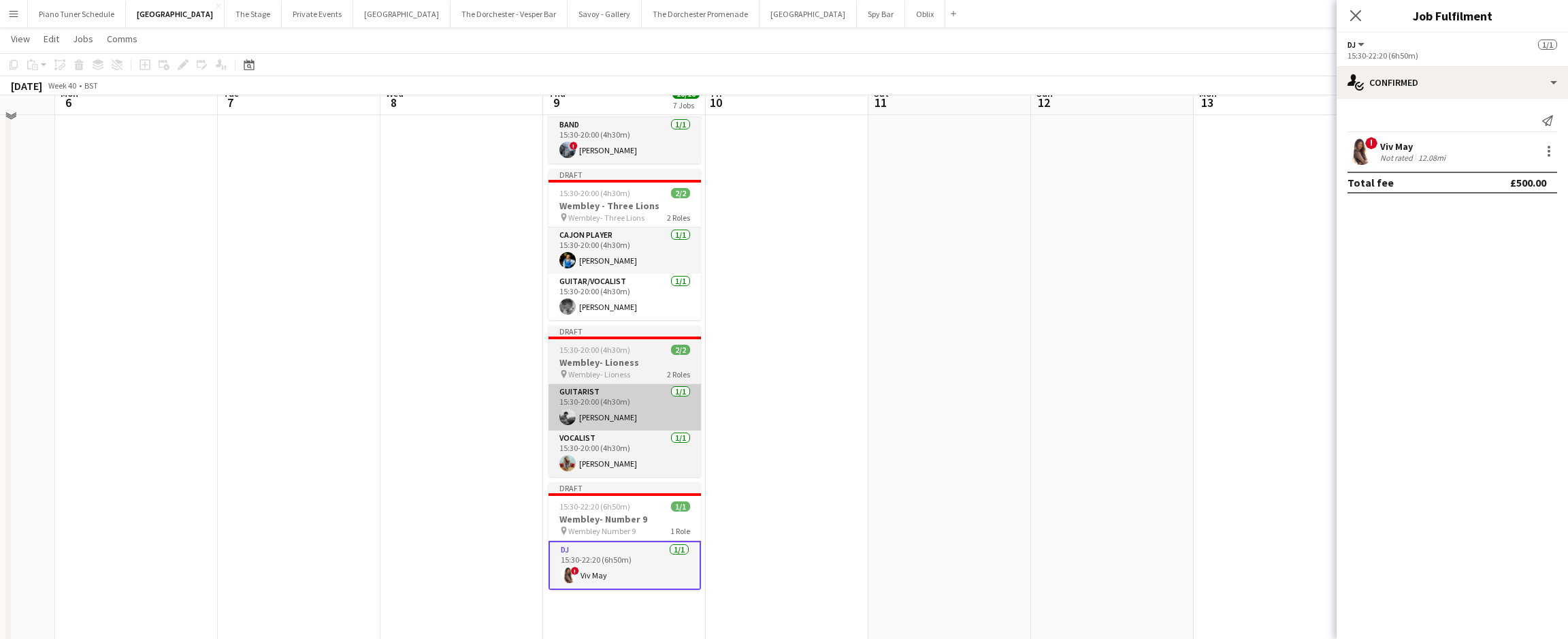
scroll to position [719, 0]
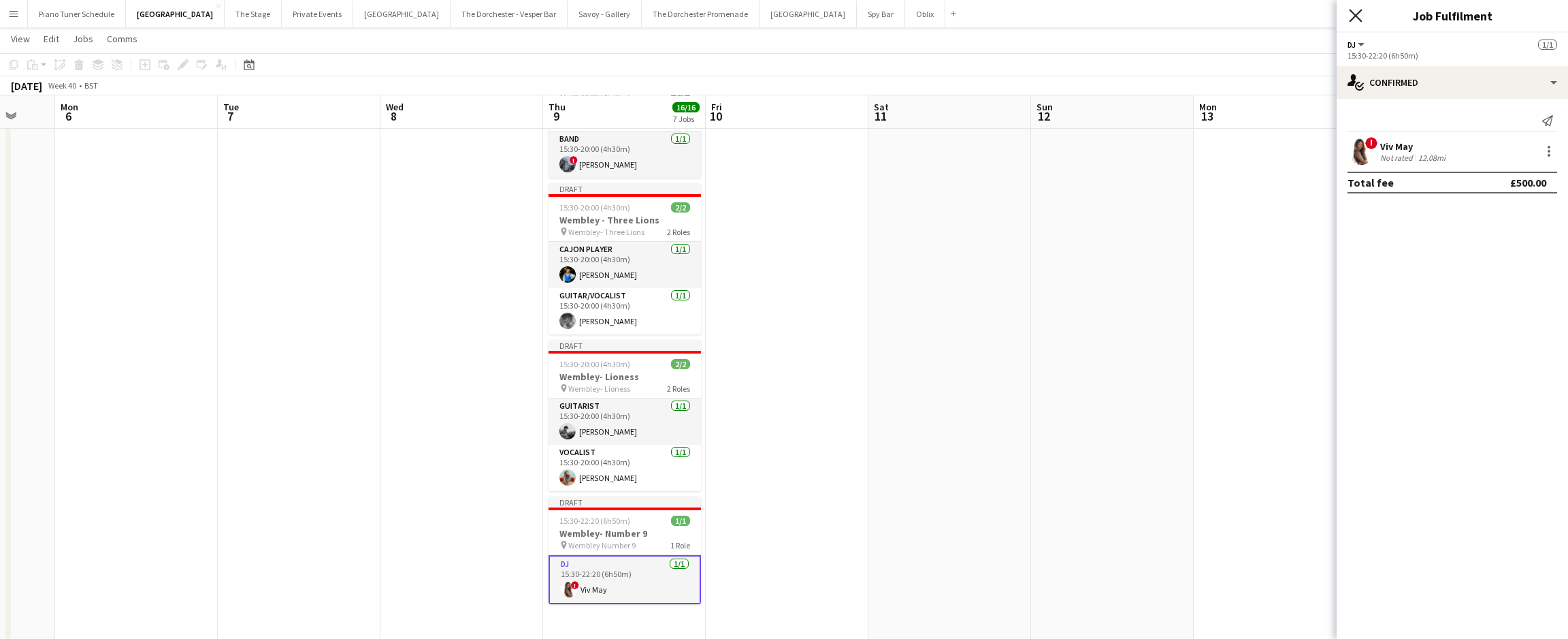
click at [596, 18] on icon "Close pop-in" at bounding box center [1356, 15] width 13 height 13
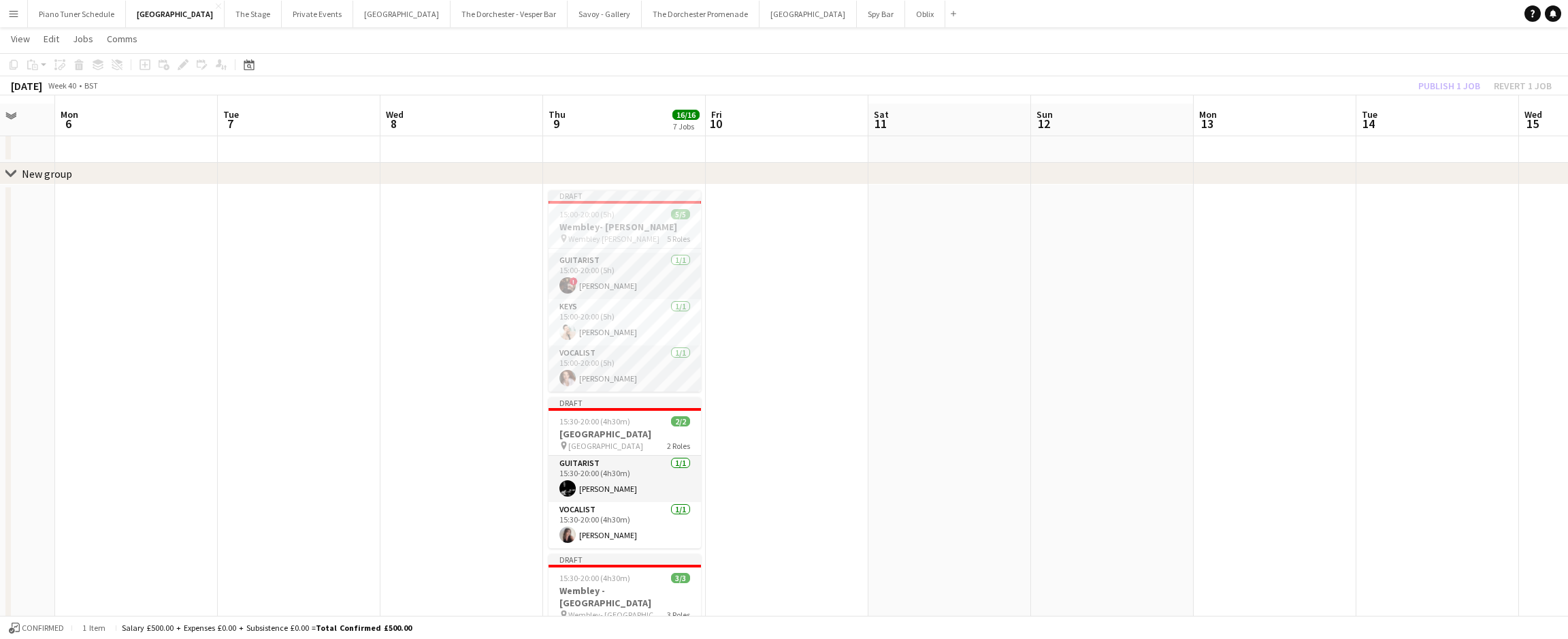
scroll to position [0, 0]
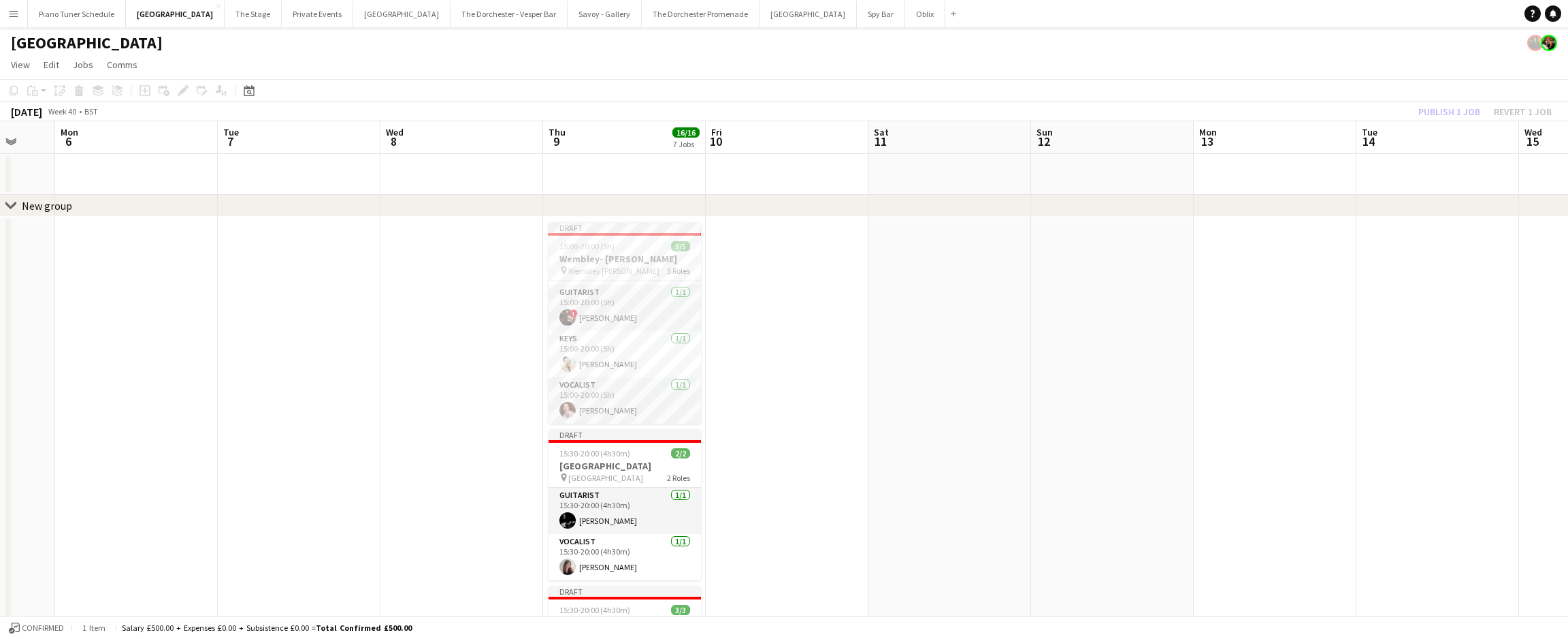
click at [596, 167] on app-date-cell at bounding box center [624, 175] width 163 height 41
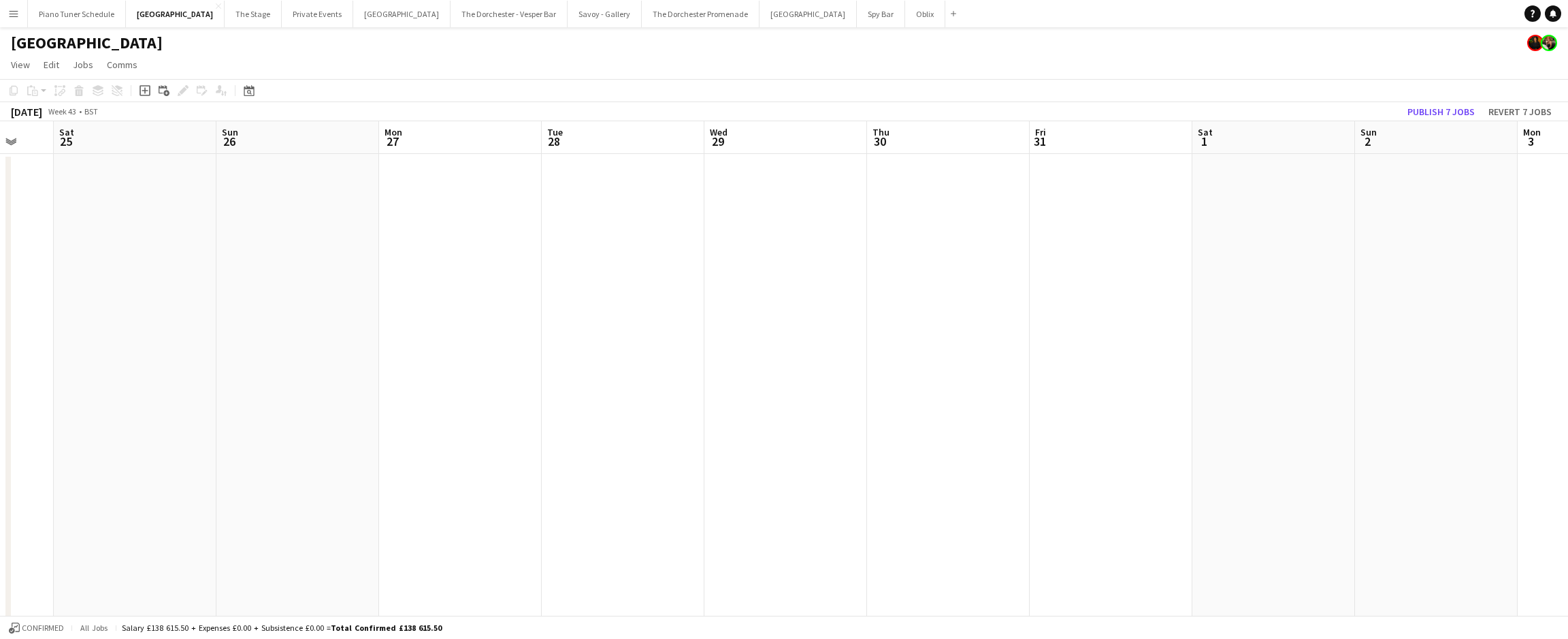
scroll to position [0, 441]
